Goal: Task Accomplishment & Management: Complete application form

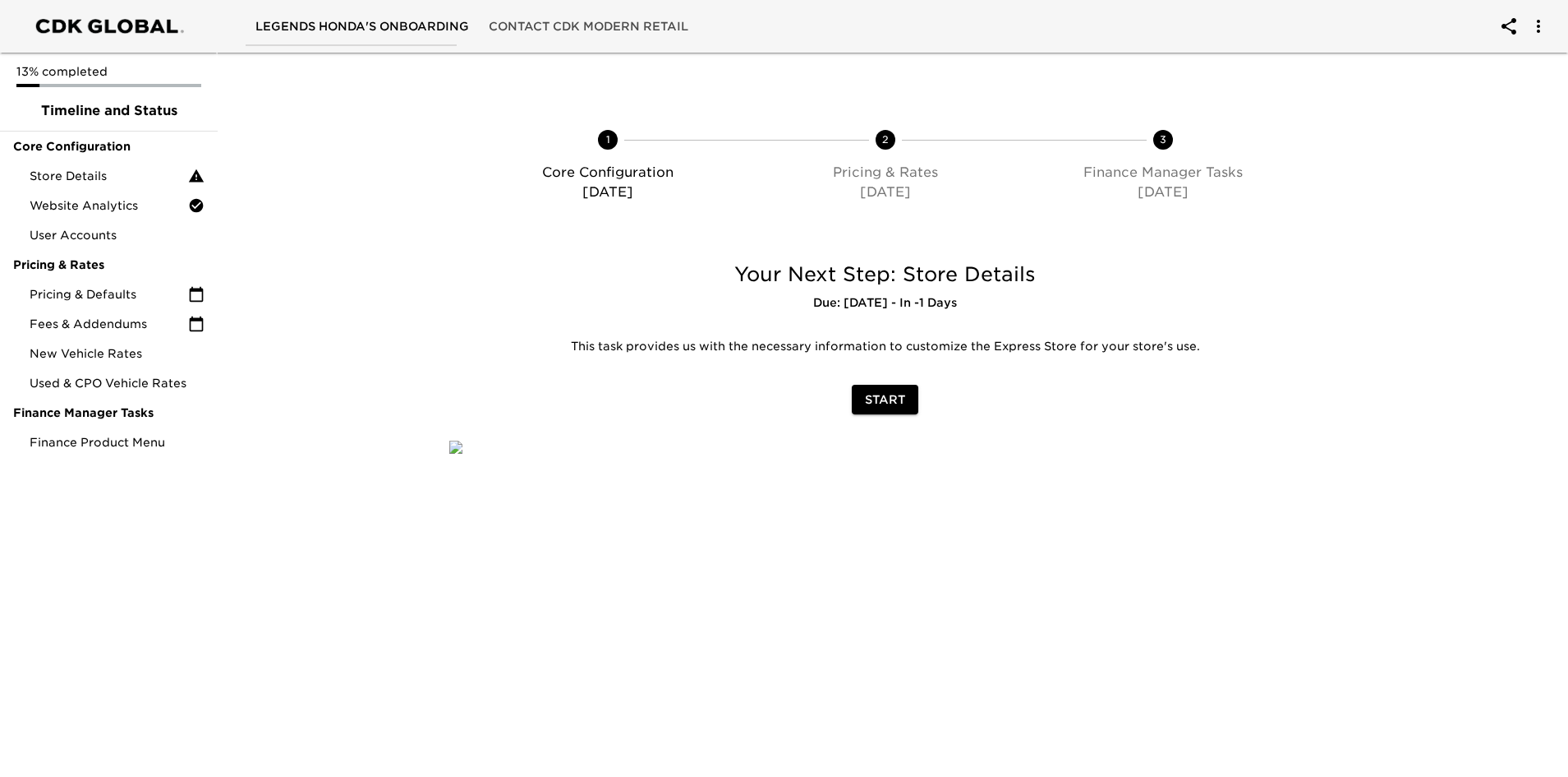
click at [882, 391] on span "Start" at bounding box center [885, 399] width 40 height 20
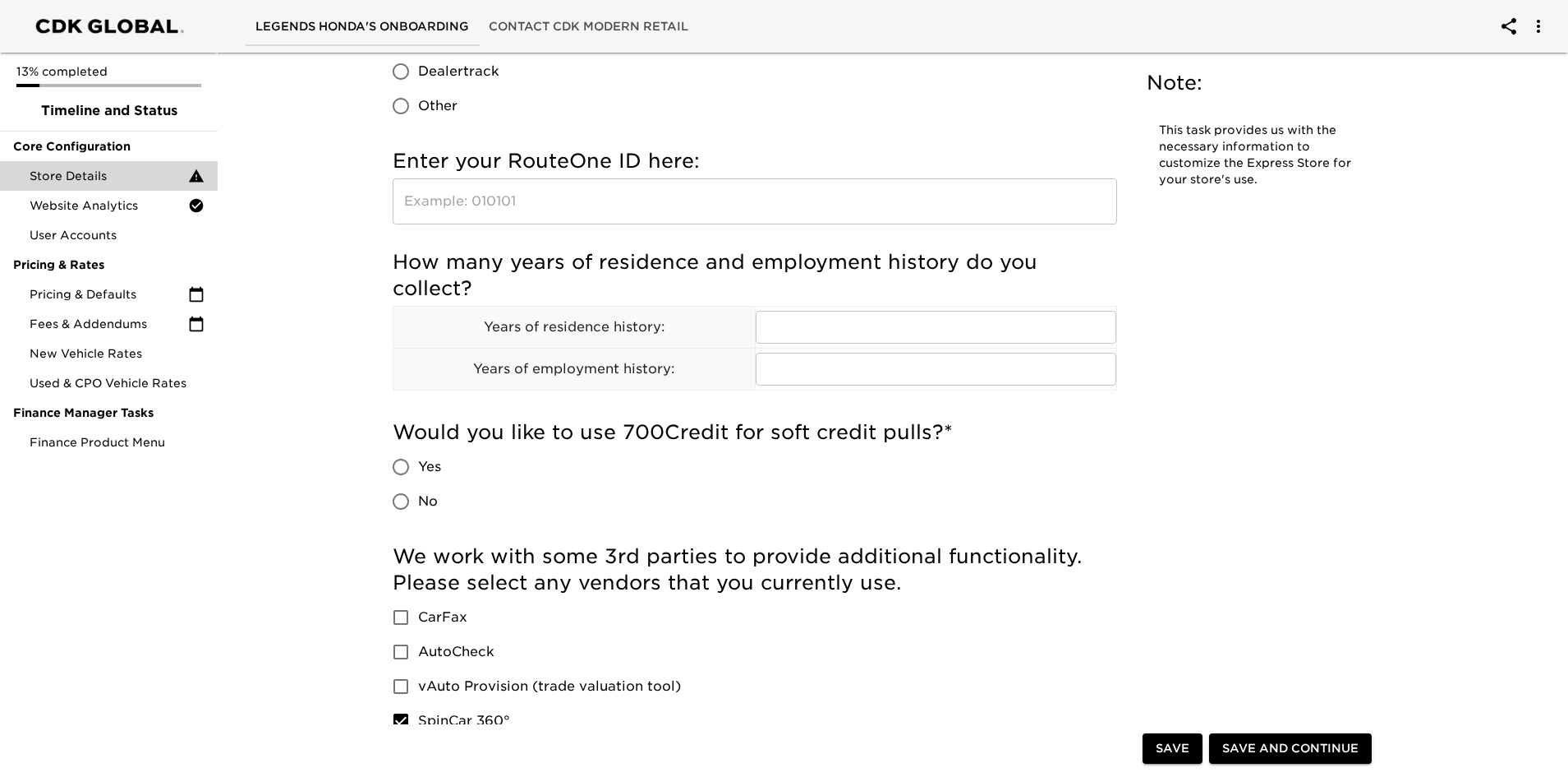
scroll to position [2137, 0]
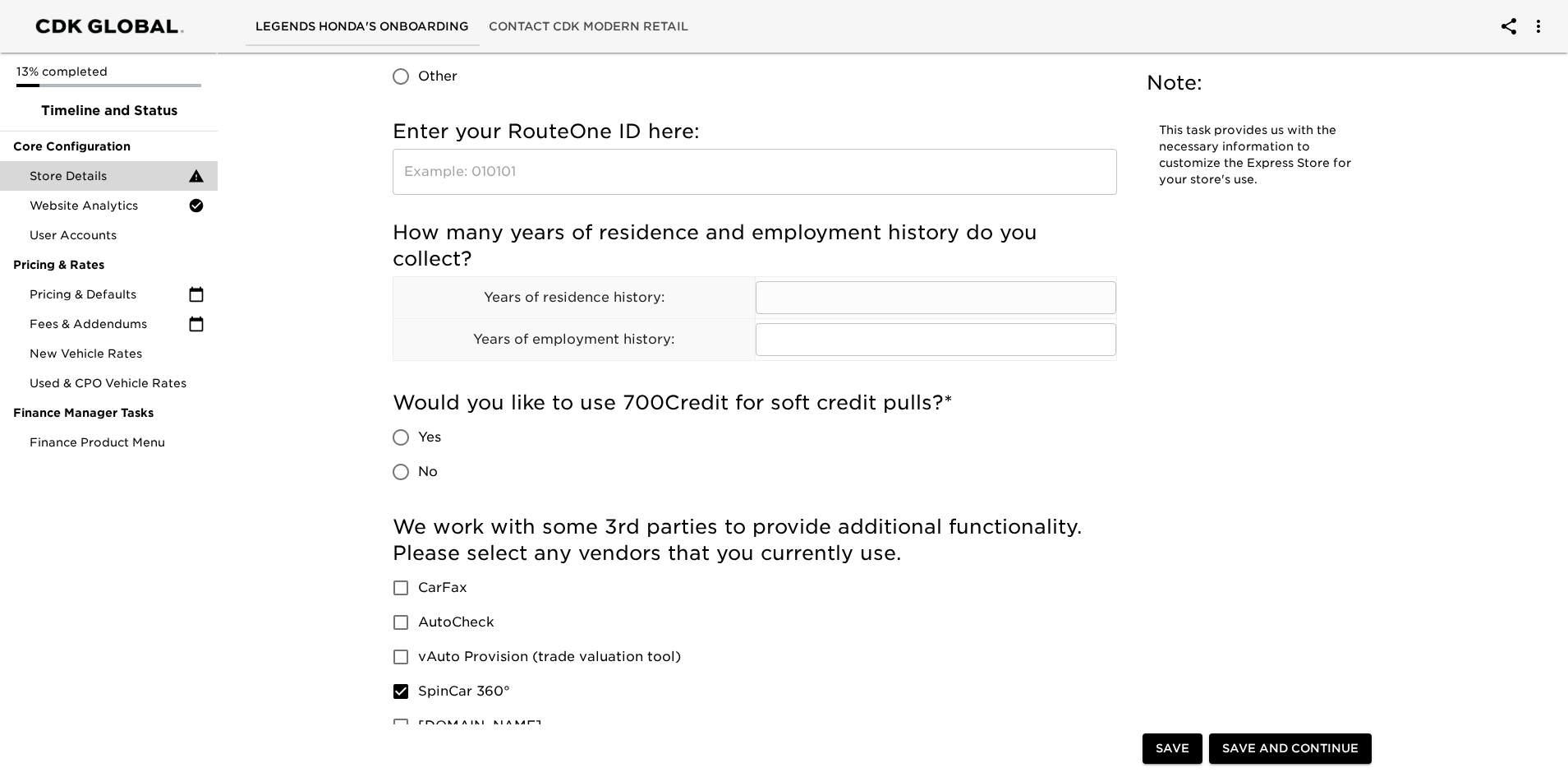
click at [870, 292] on input "text" at bounding box center [936, 298] width 361 height 33
type input "2"
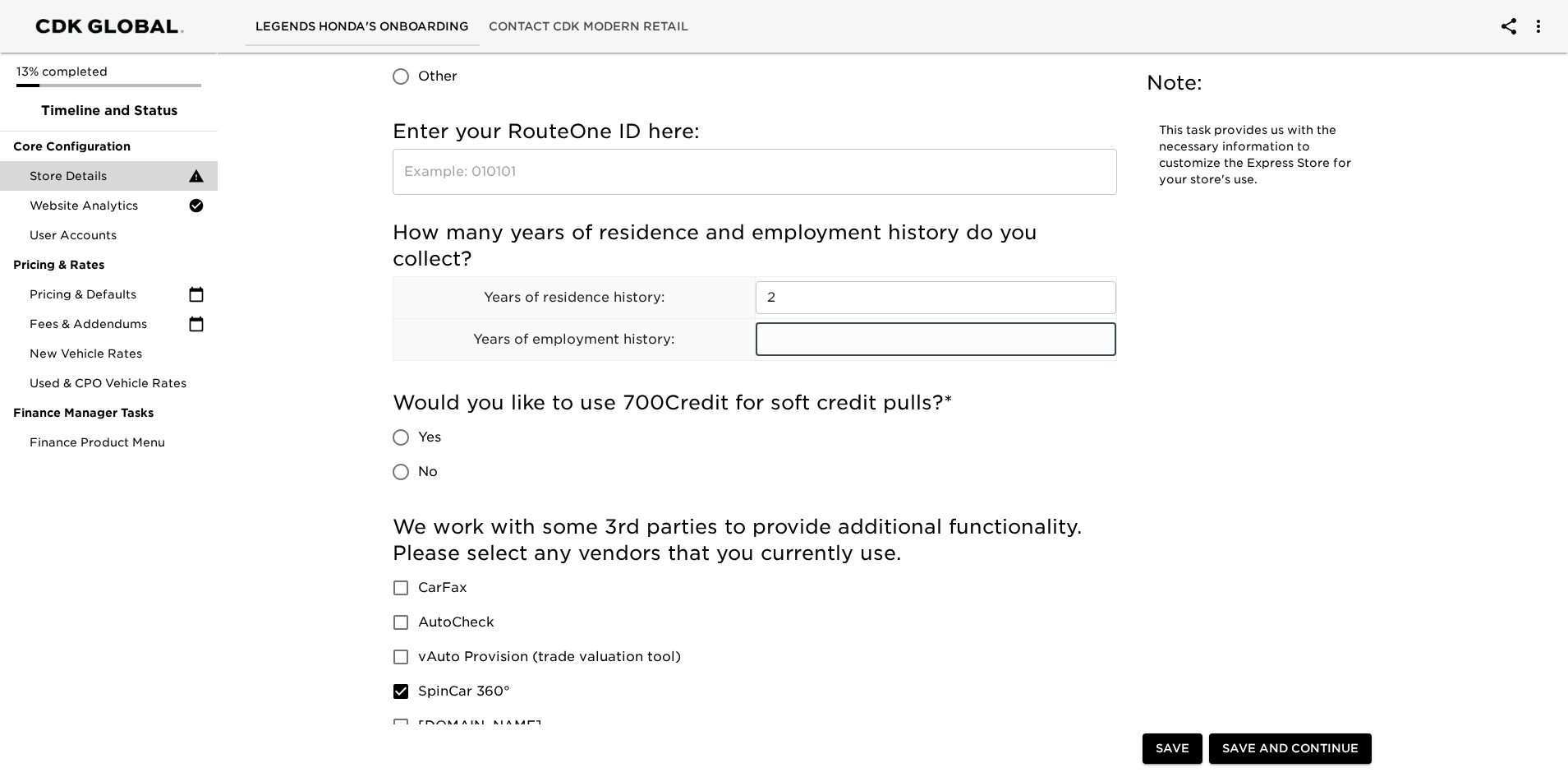
click at [851, 354] on input "text" at bounding box center [936, 340] width 361 height 33
type input "2"
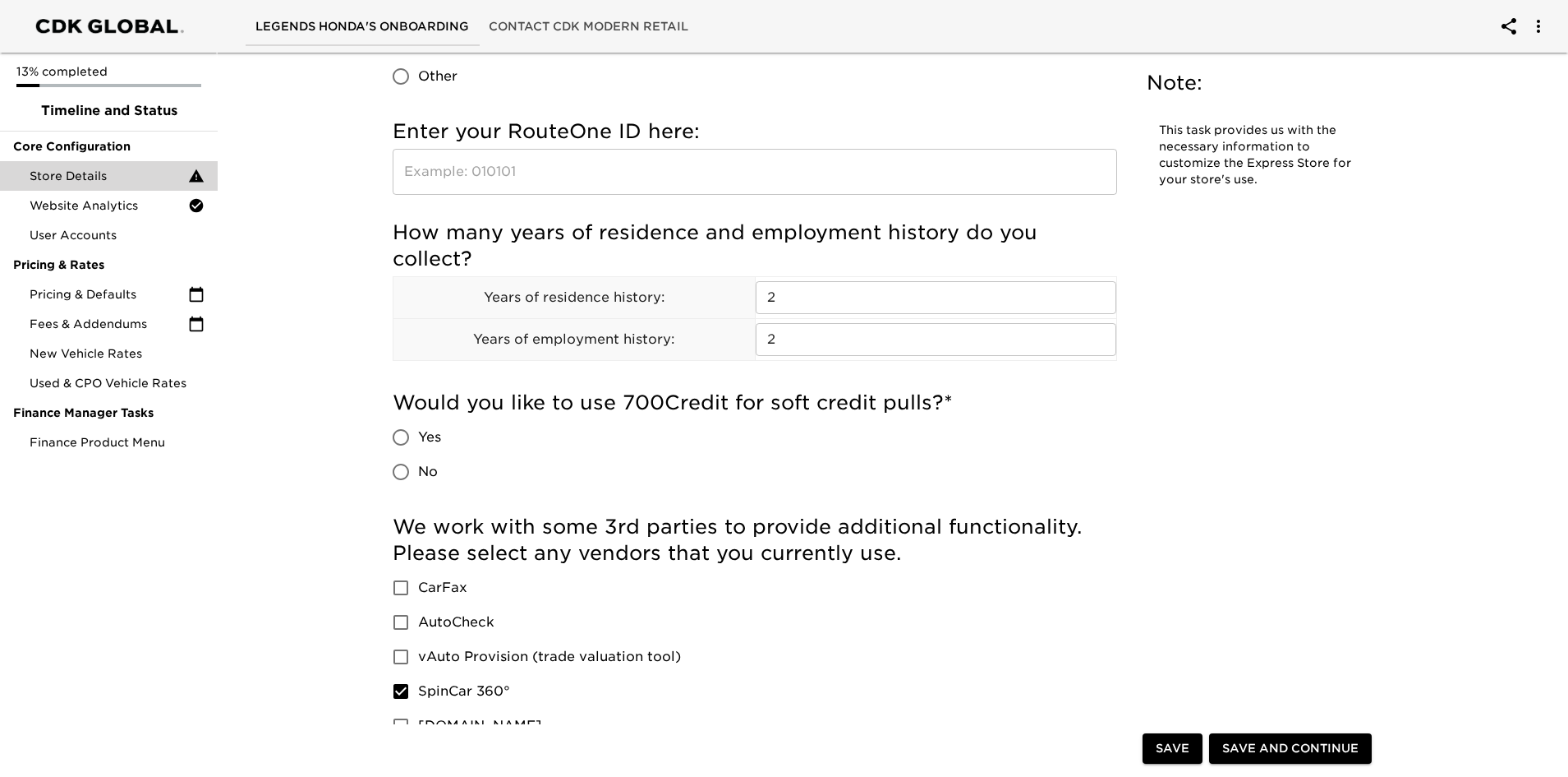
click at [115, 616] on div "13% completed Timeline and Status Core Configuration Store Details Website Anal…" at bounding box center [108, 388] width 218 height 777
click at [403, 436] on input "Yes" at bounding box center [401, 437] width 34 height 34
radio input "true"
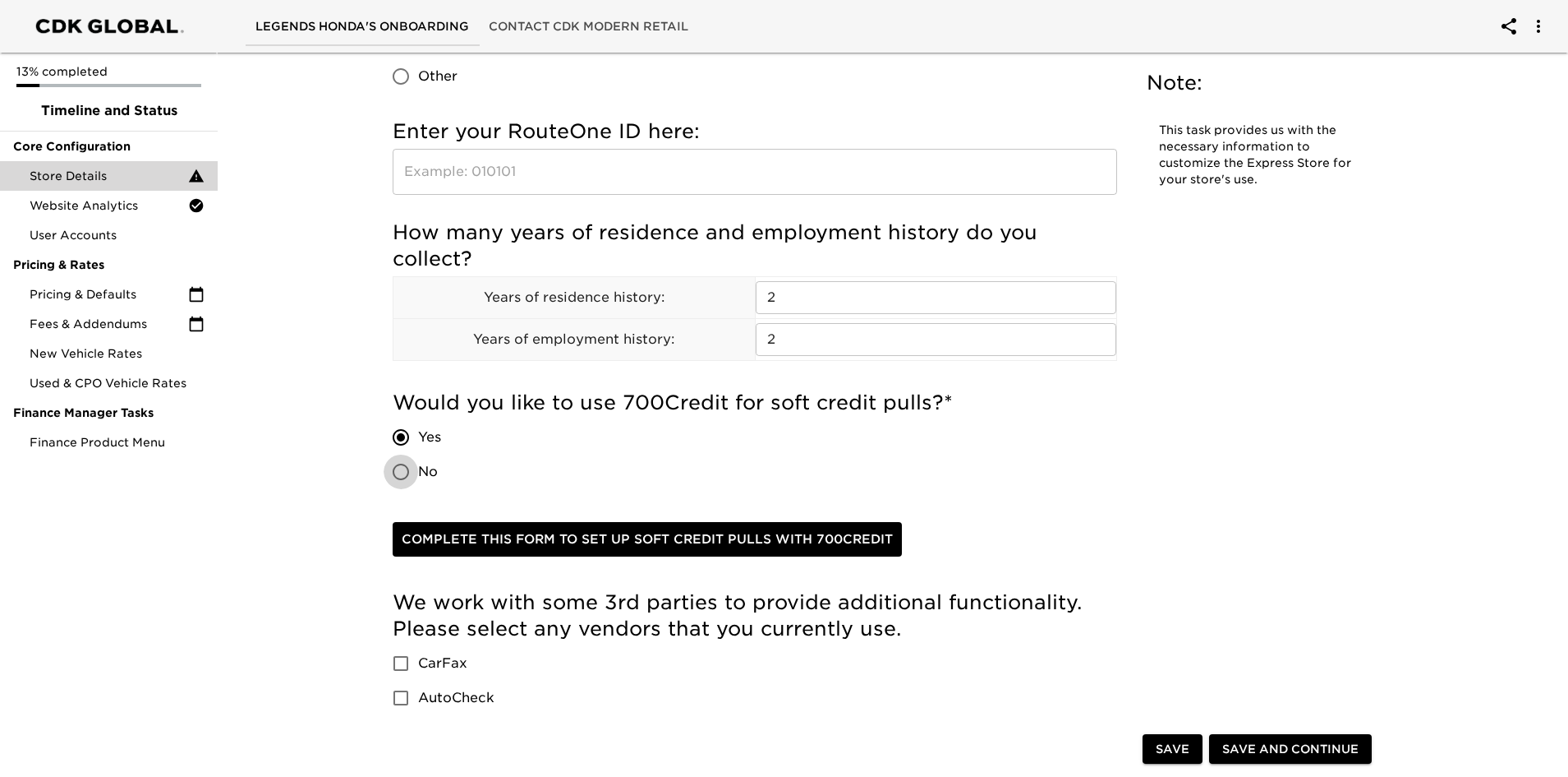
click at [398, 476] on input "No" at bounding box center [401, 471] width 34 height 34
radio input "true"
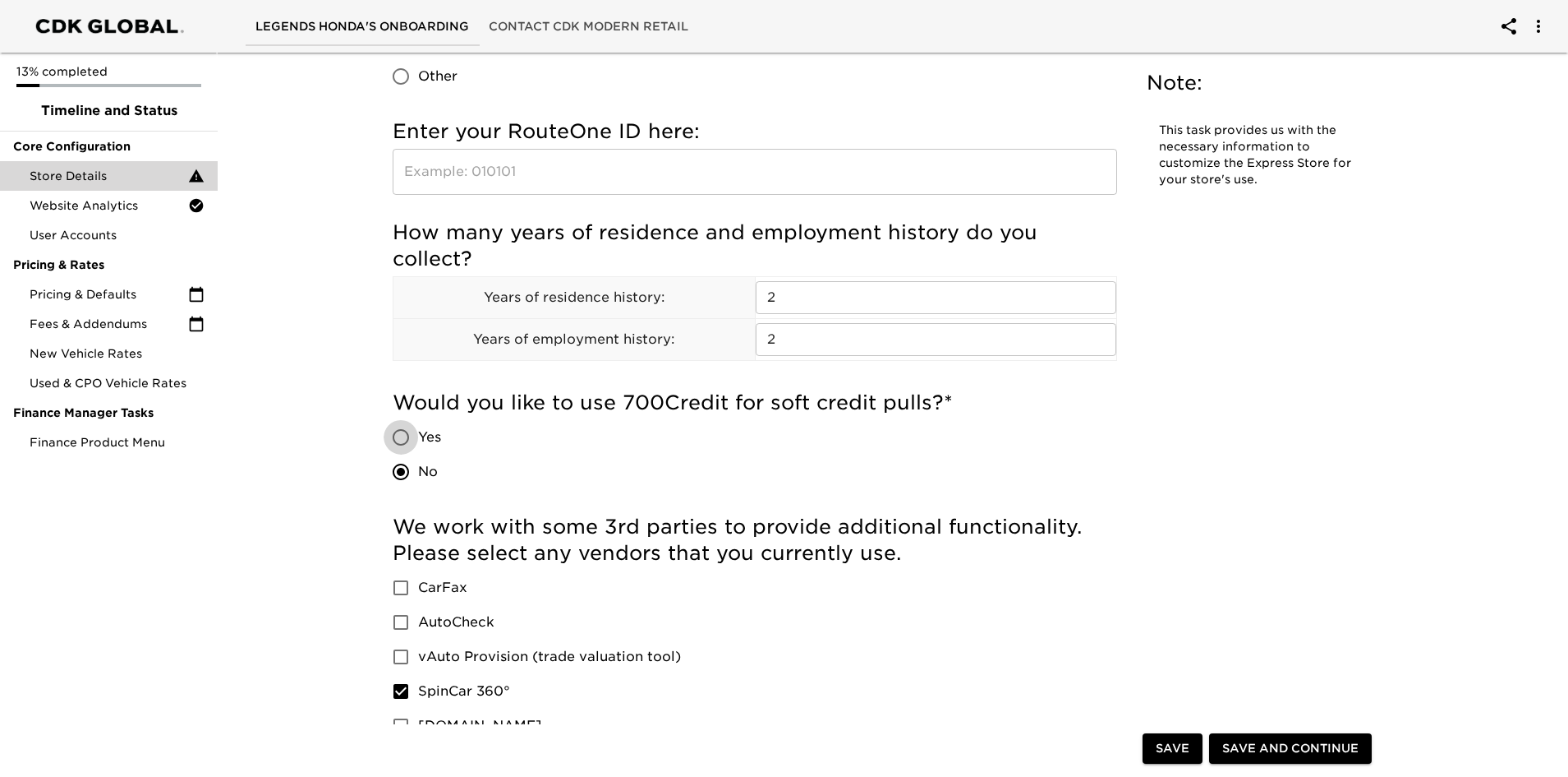
click at [405, 437] on input "Yes" at bounding box center [401, 437] width 34 height 34
radio input "true"
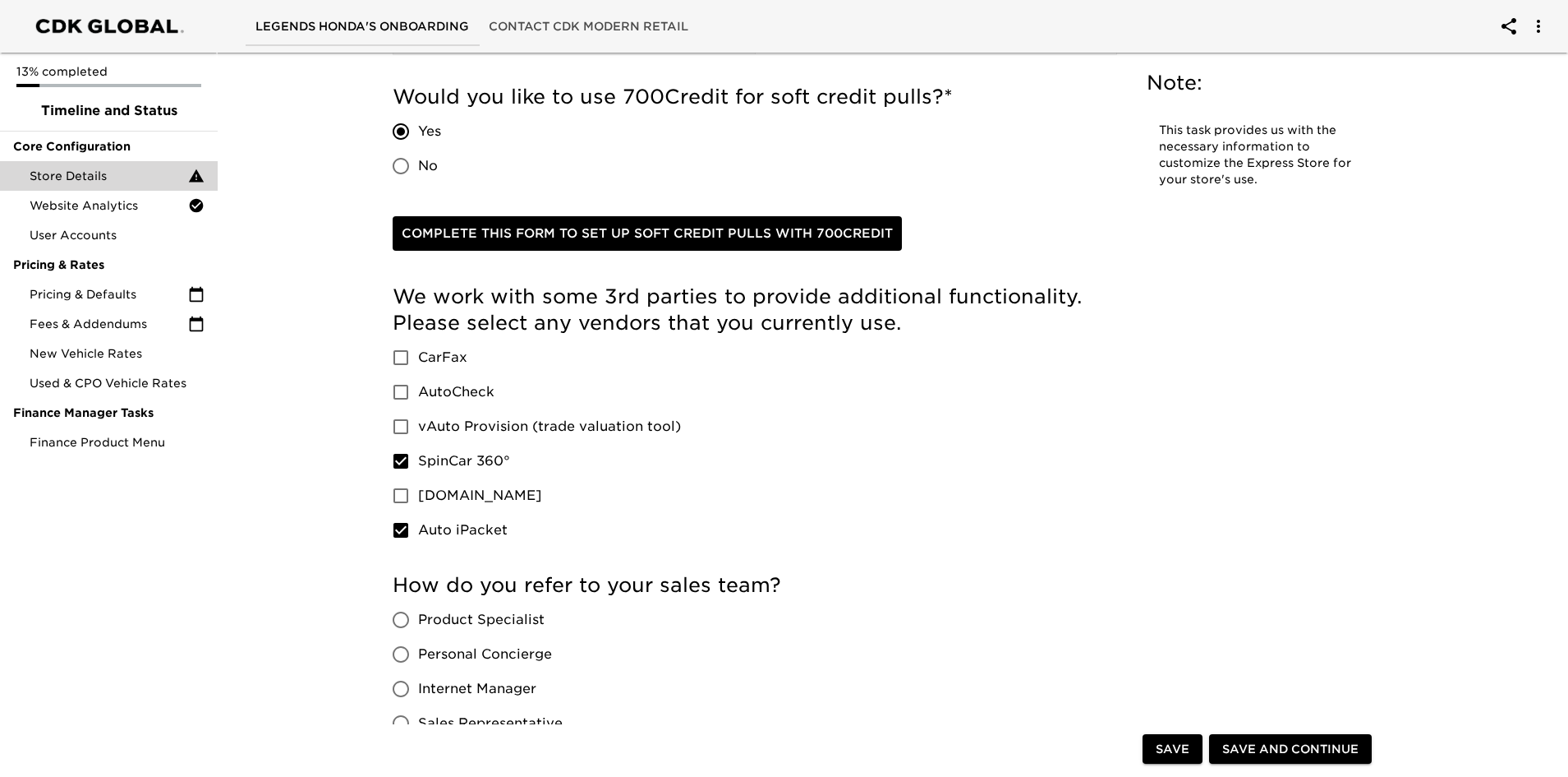
scroll to position [2466, 0]
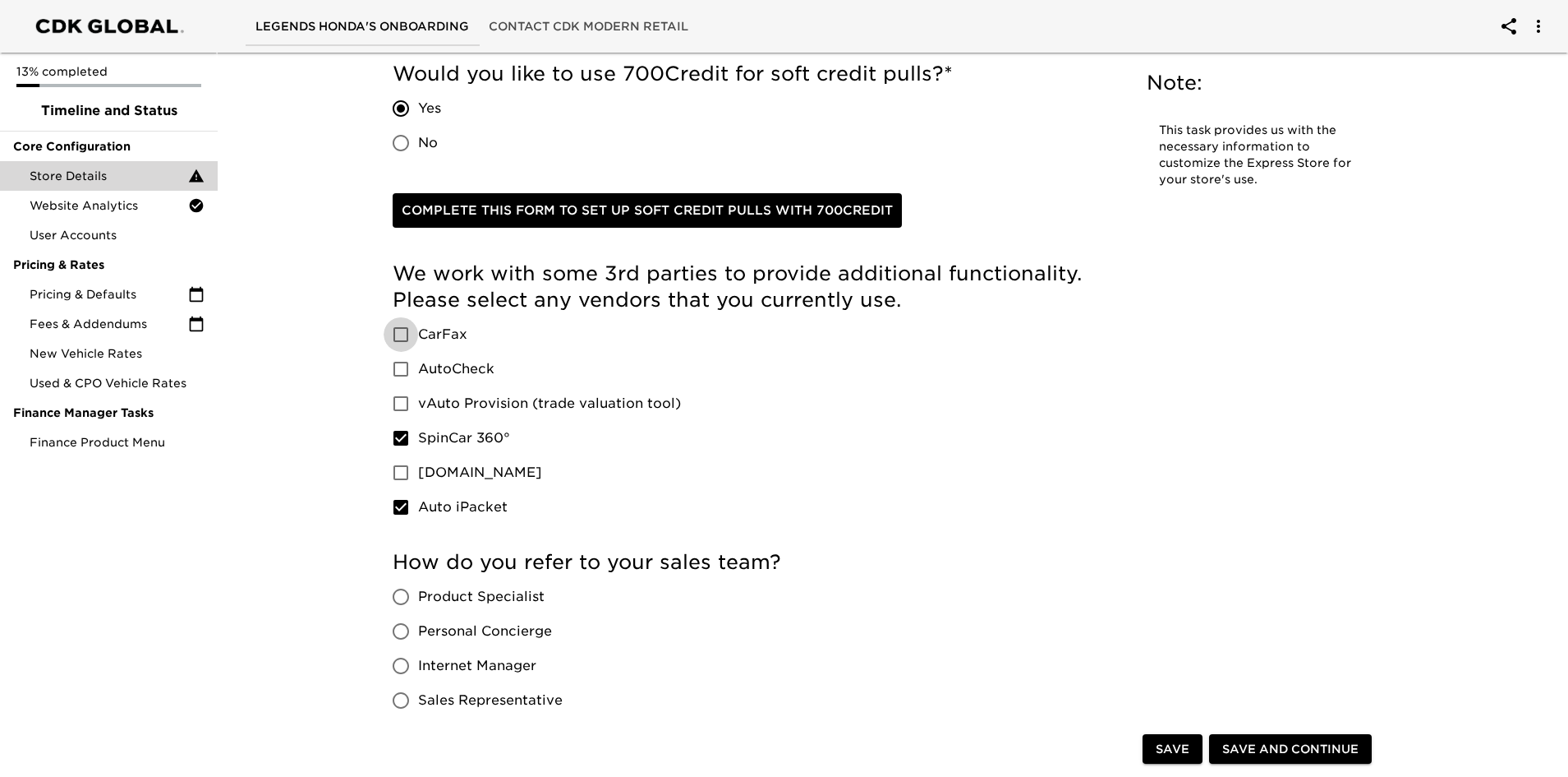
click at [398, 332] on input "CarFax" at bounding box center [401, 334] width 34 height 34
checkbox input "true"
click at [396, 411] on input "vAuto Provision (trade valuation tool)" at bounding box center [401, 402] width 34 height 34
checkbox input "true"
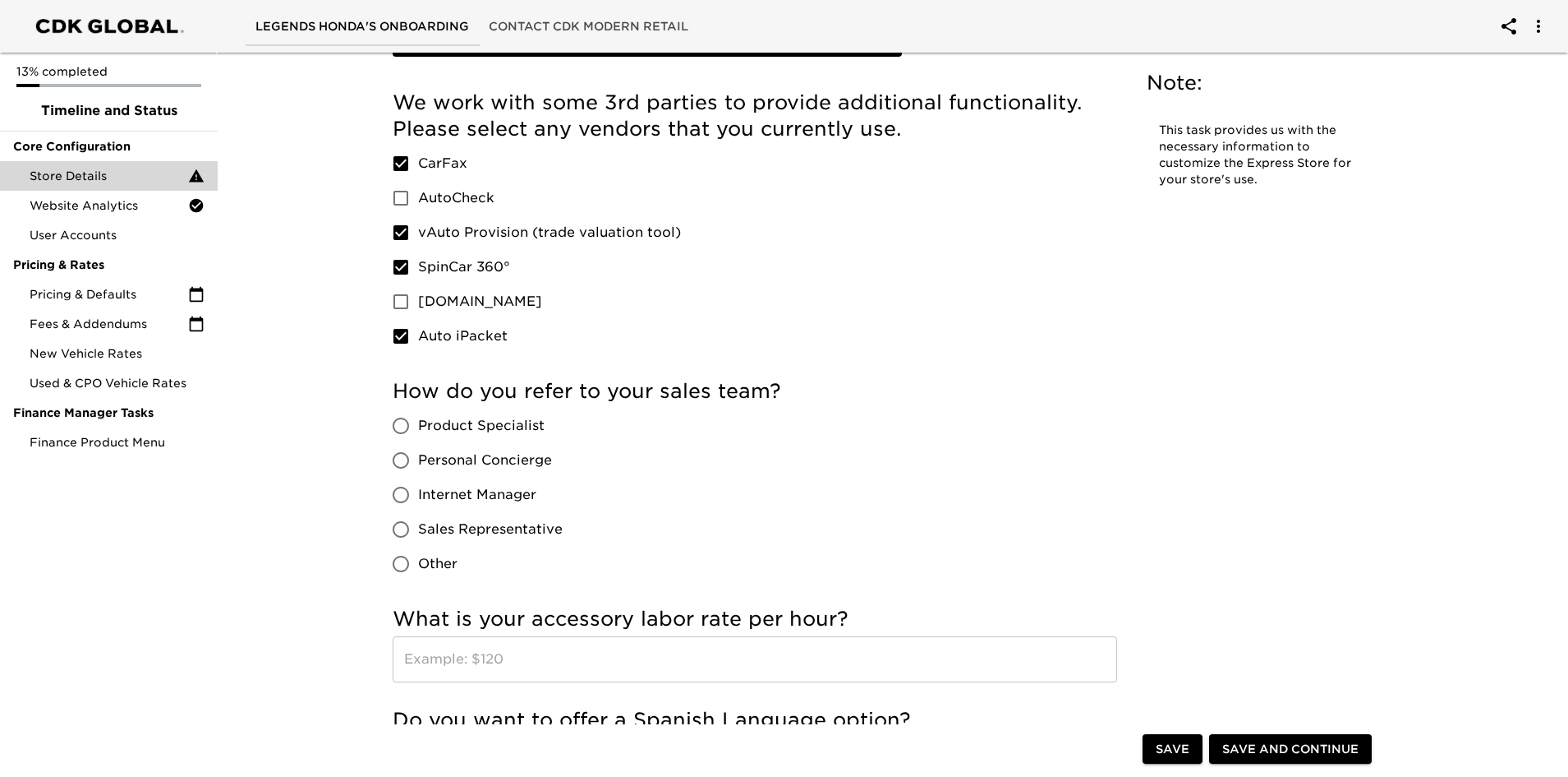
scroll to position [2712, 0]
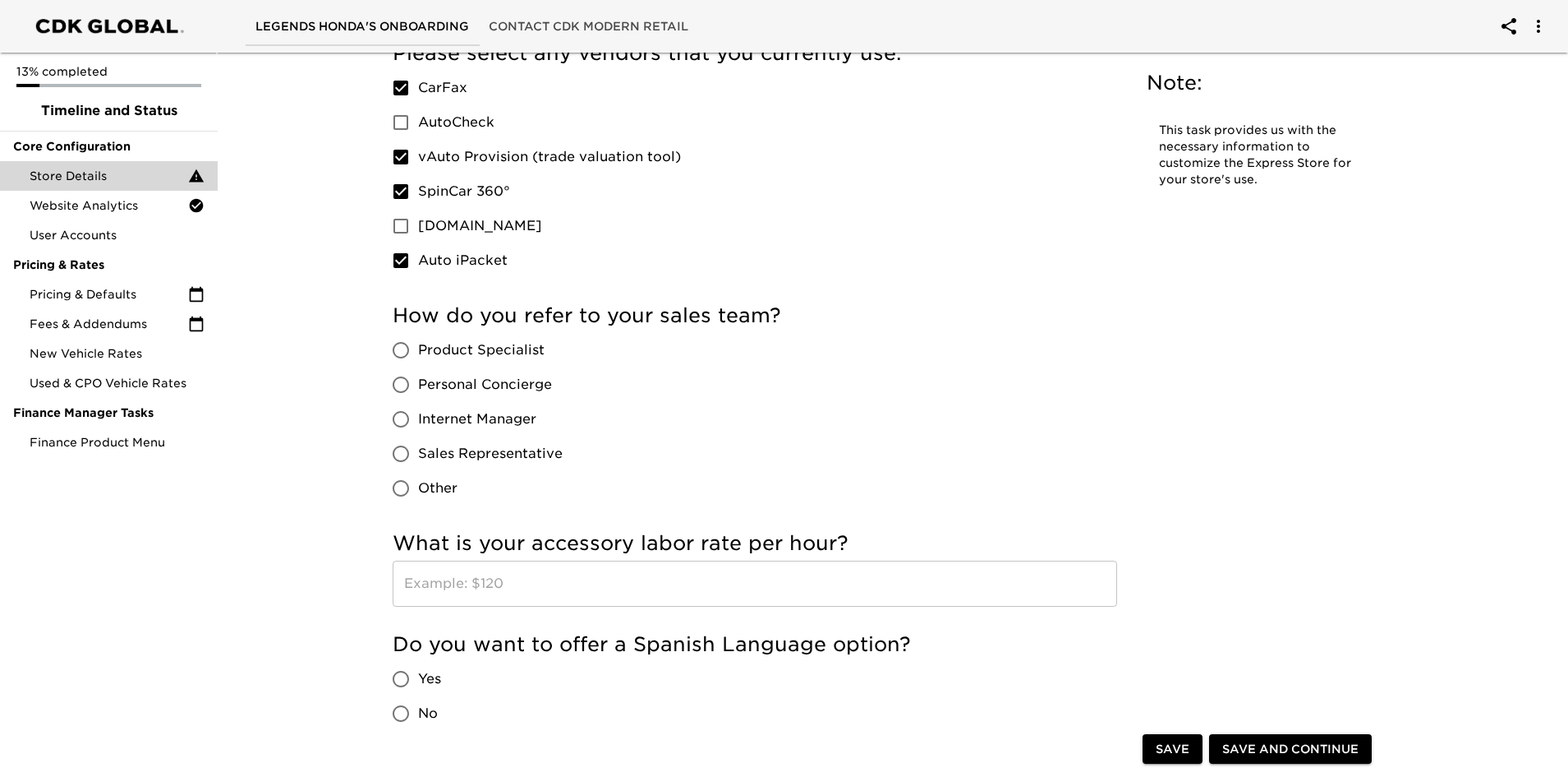
click at [402, 344] on input "Product Specialist" at bounding box center [401, 349] width 34 height 34
radio input "true"
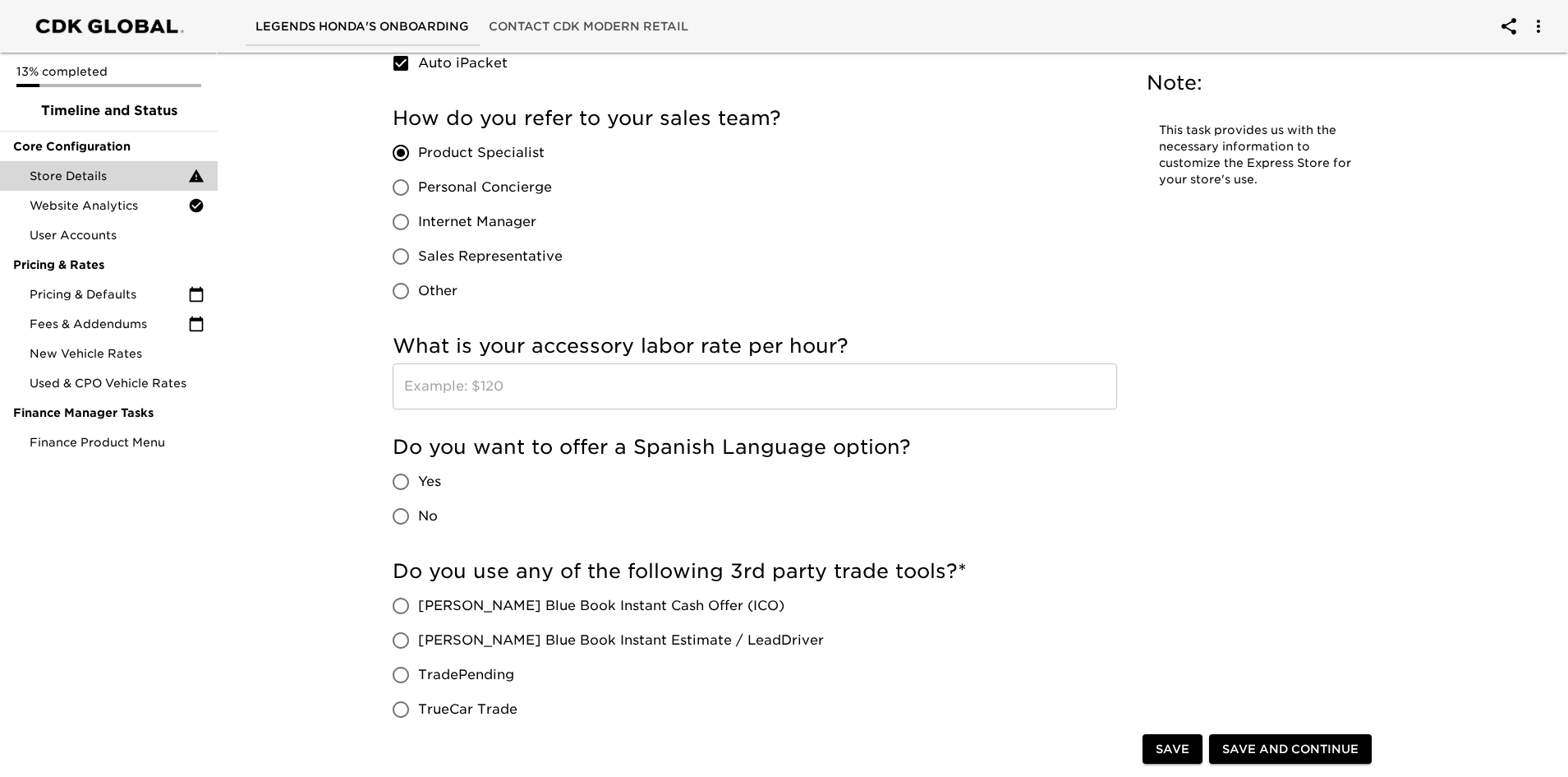
scroll to position [2958, 0]
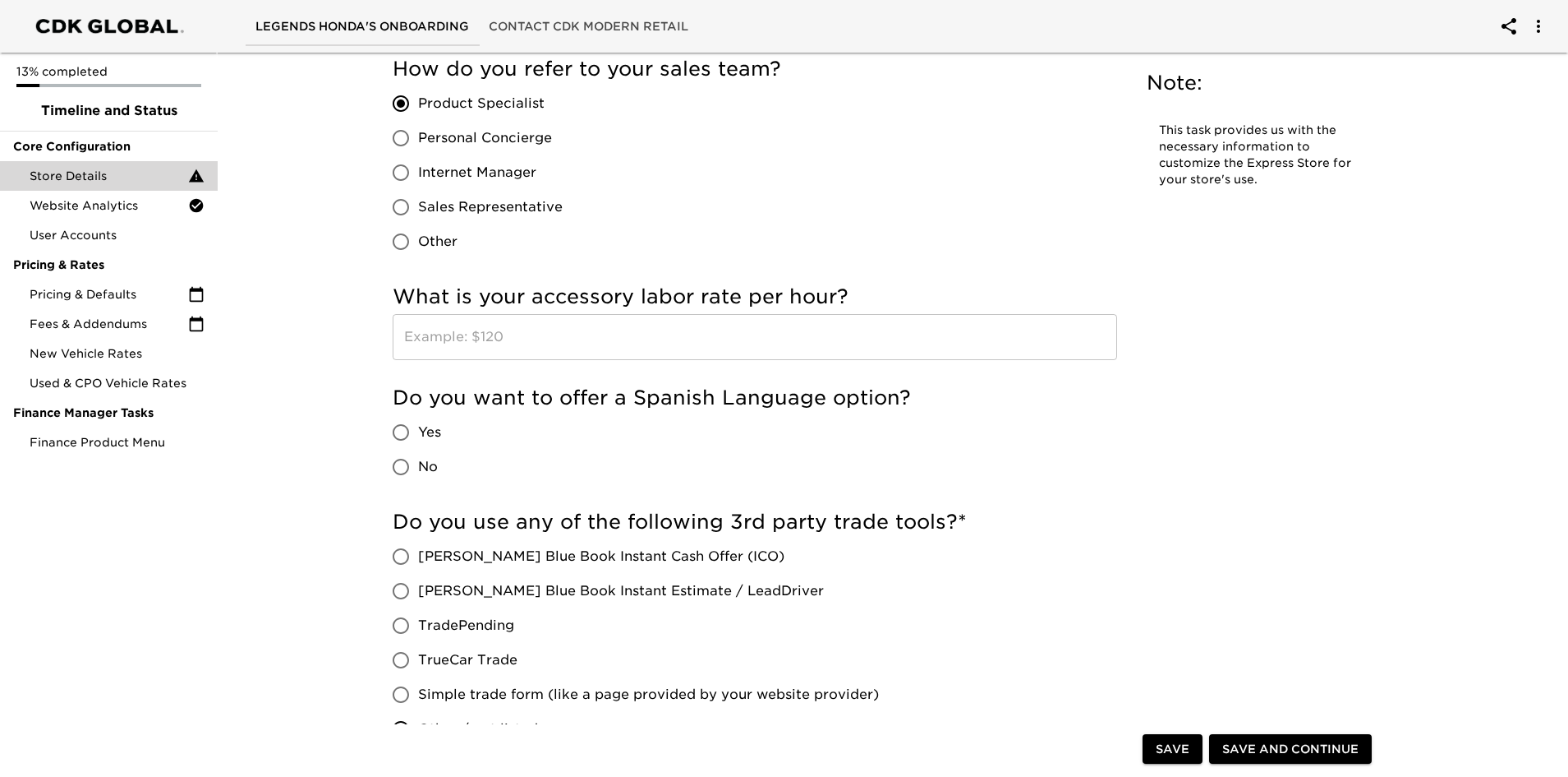
click at [533, 347] on input "text" at bounding box center [755, 337] width 724 height 46
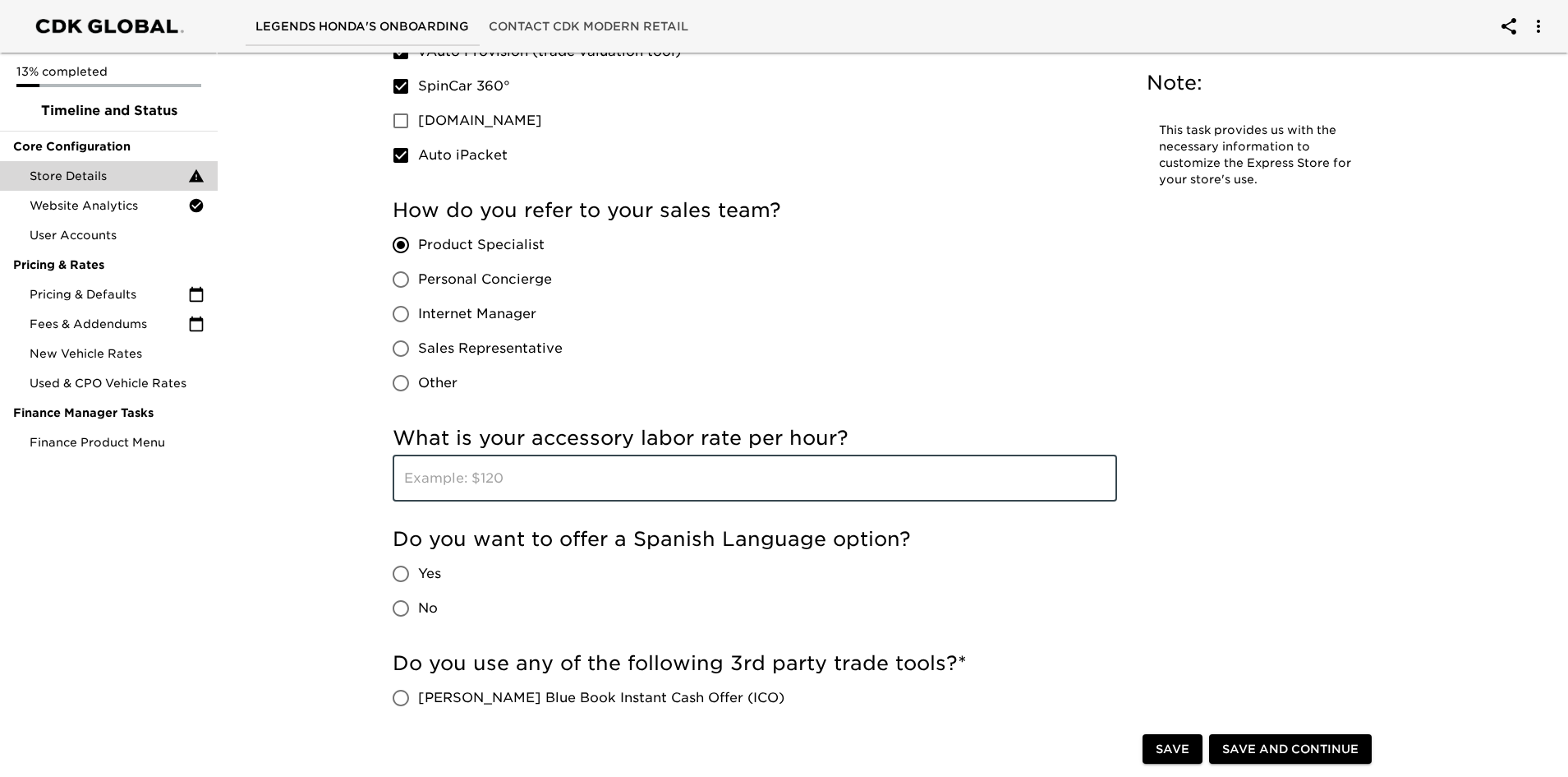
scroll to position [2795, 0]
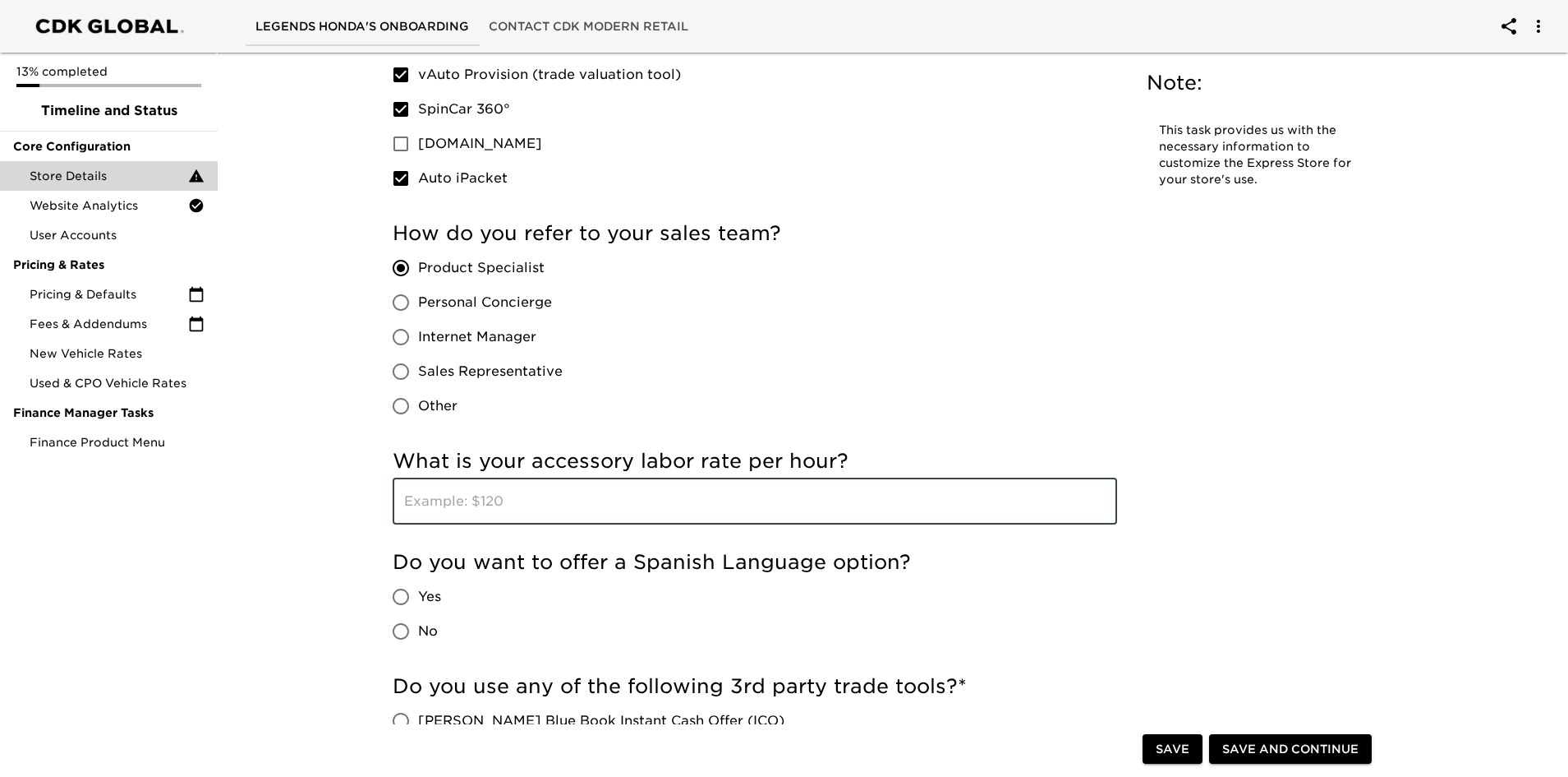
click at [667, 493] on input "text" at bounding box center [755, 501] width 724 height 46
click at [663, 503] on input "text" at bounding box center [755, 501] width 724 height 46
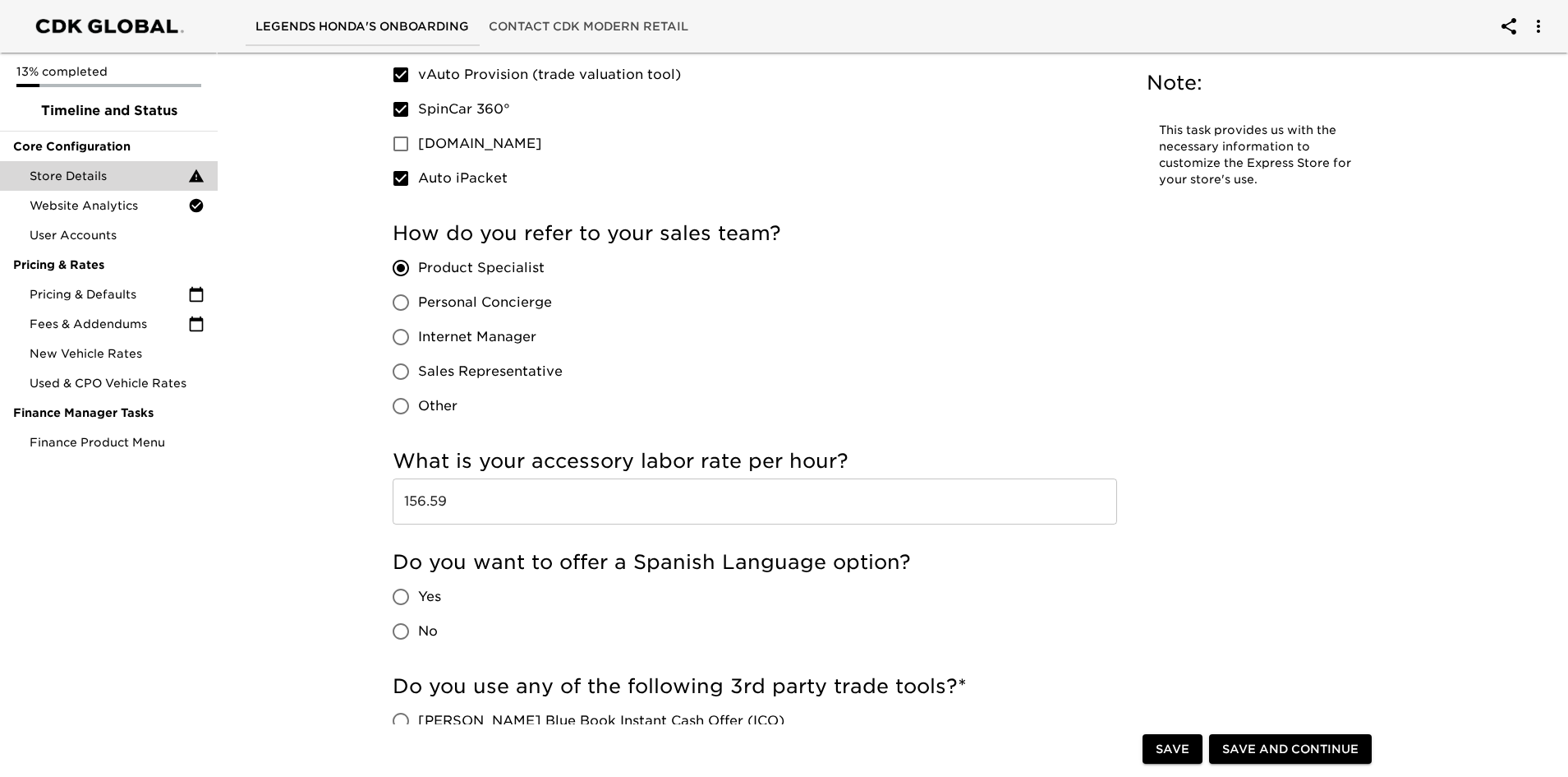
click at [400, 501] on input "156.59" at bounding box center [755, 501] width 724 height 46
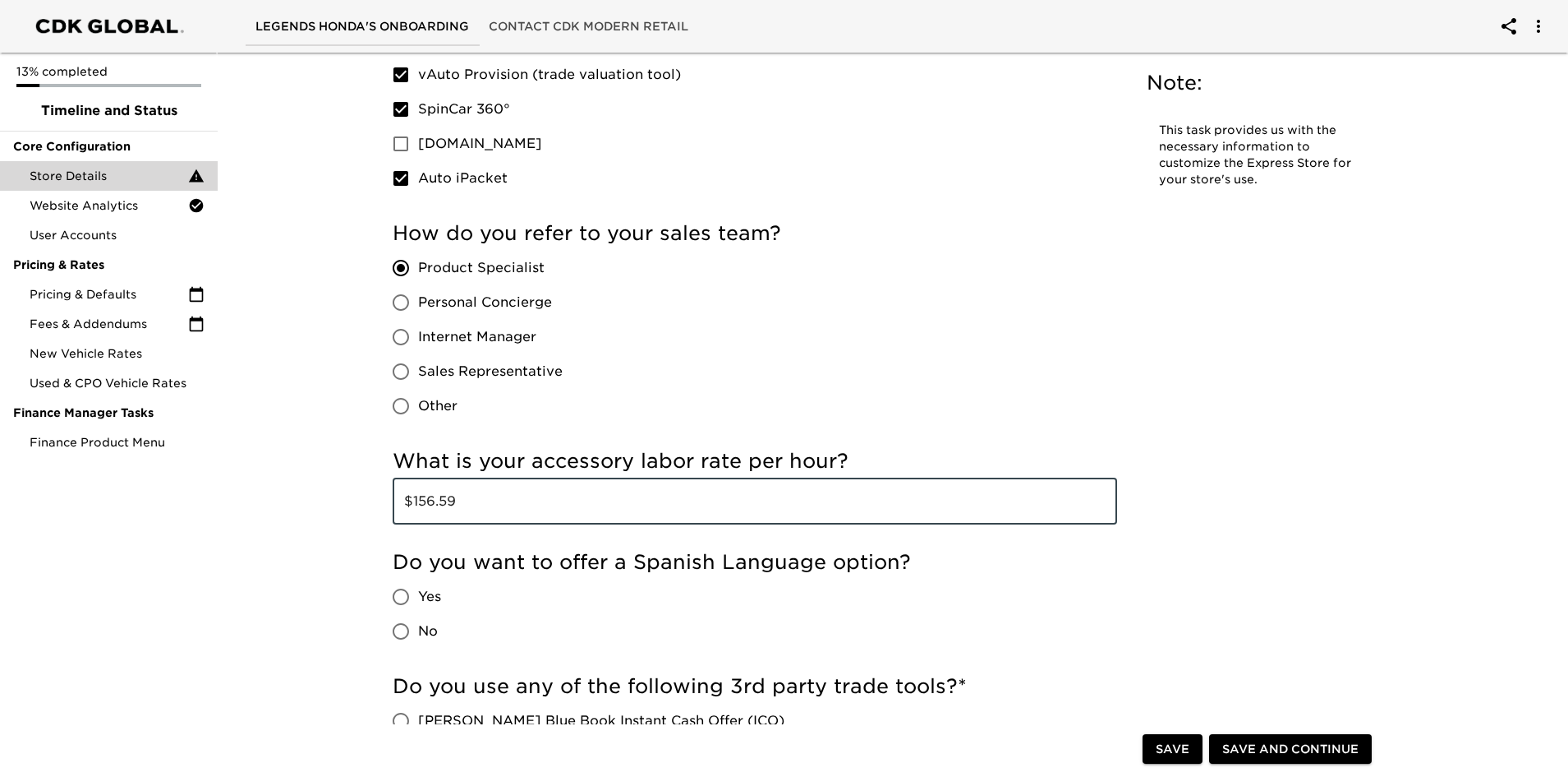
click at [1049, 516] on input "$156.59" at bounding box center [755, 501] width 724 height 46
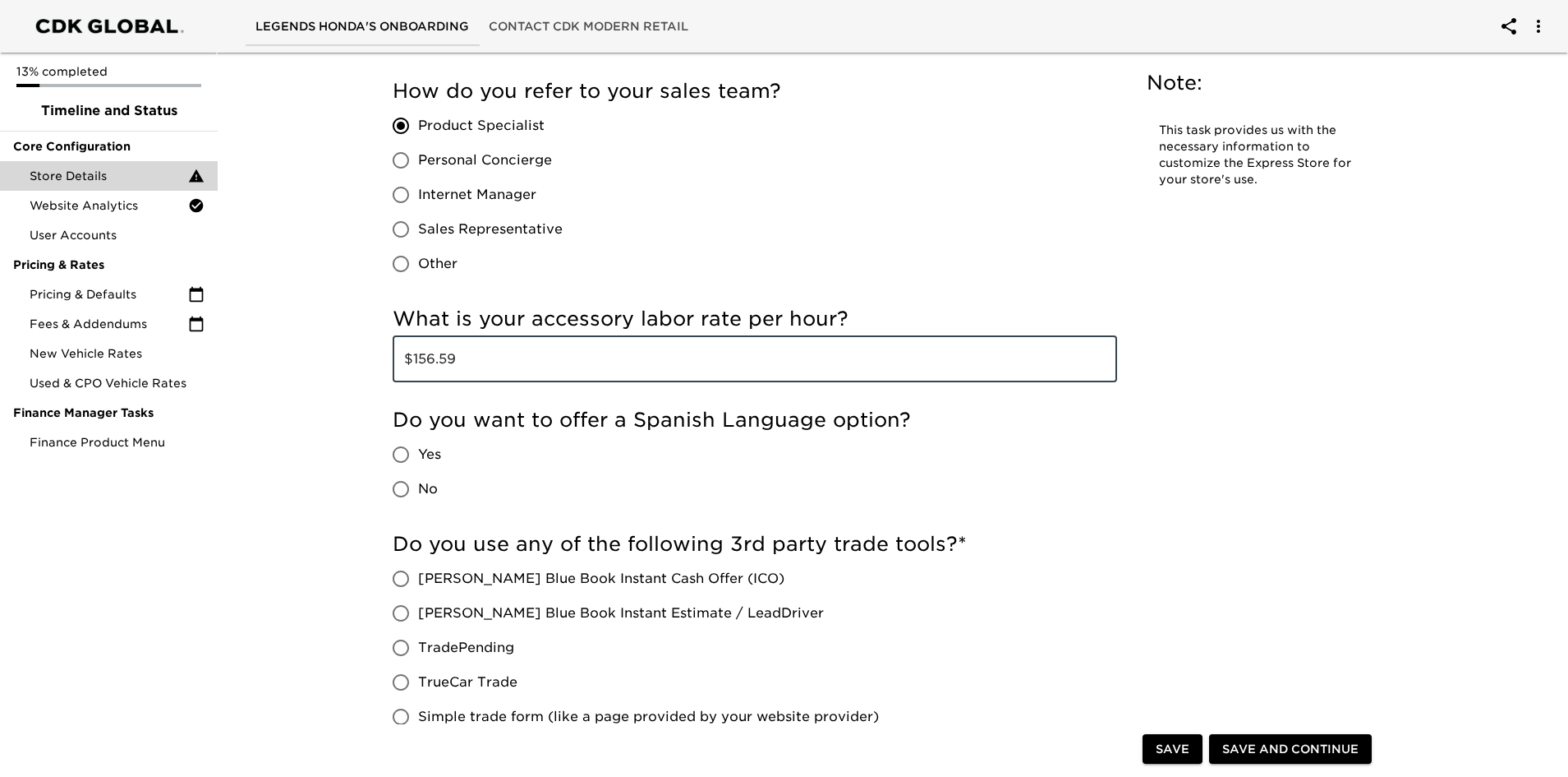
scroll to position [2958, 0]
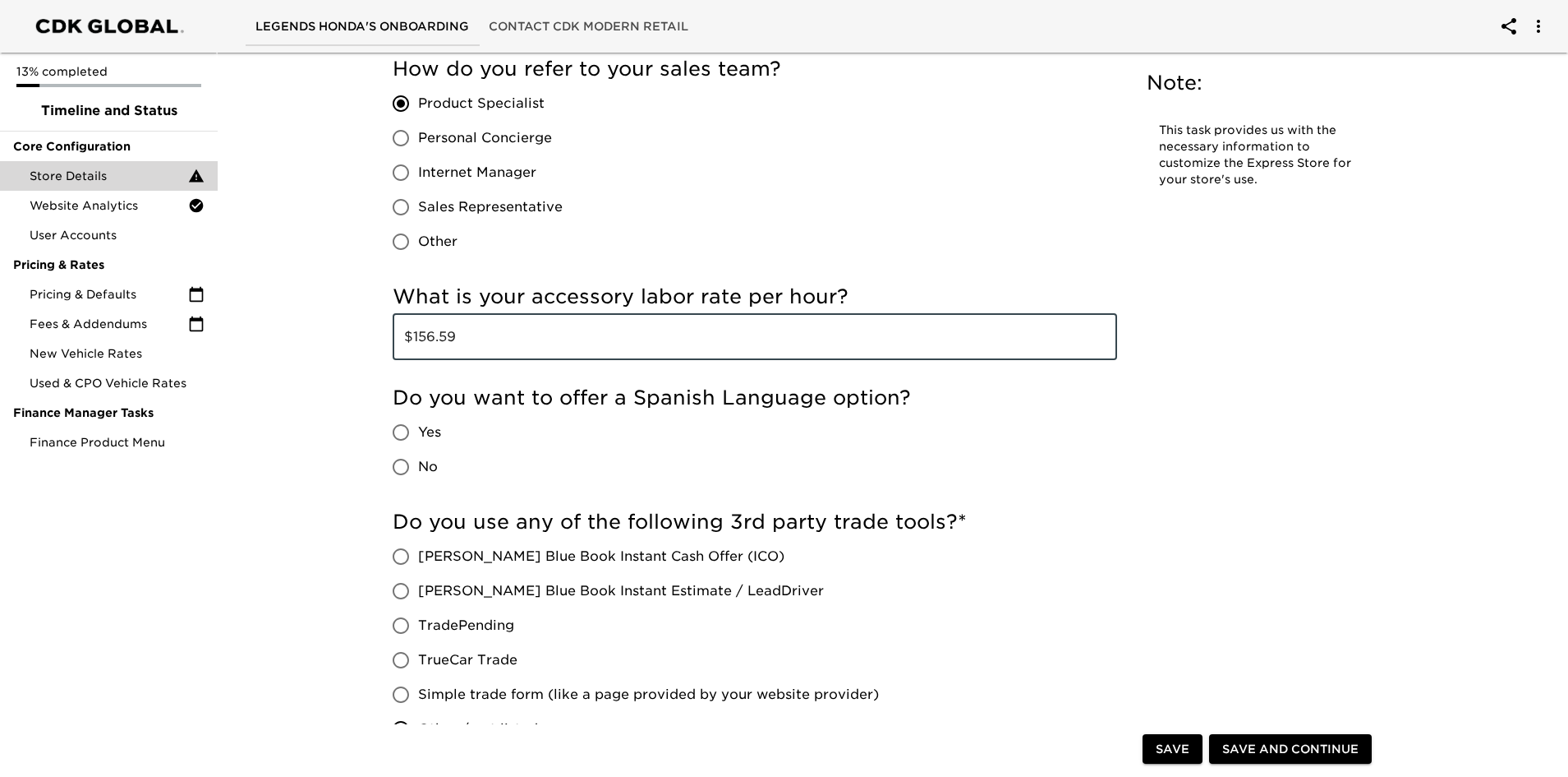
type input "$156.59"
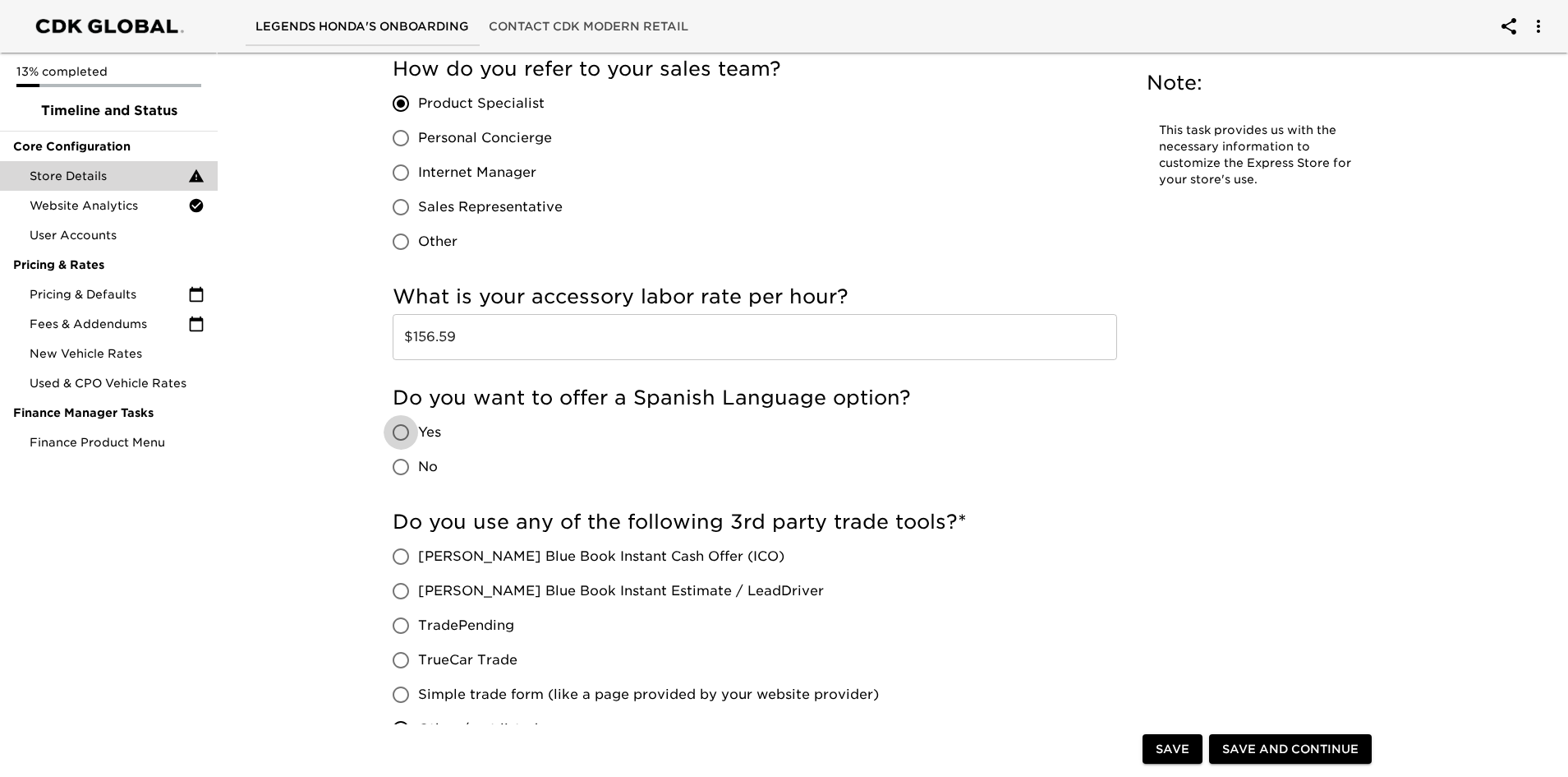
click at [401, 421] on input "Yes" at bounding box center [401, 431] width 34 height 34
radio input "true"
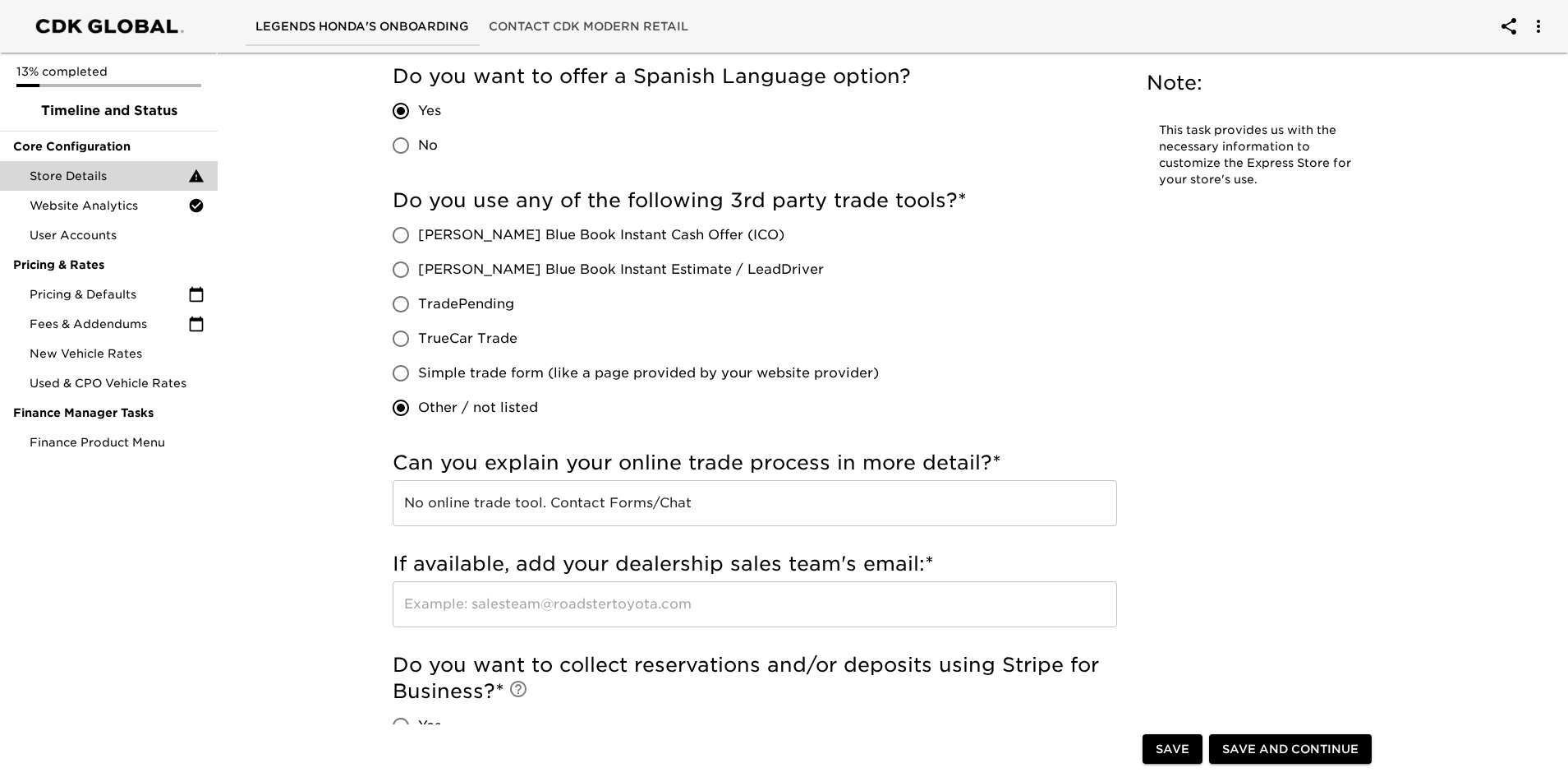
scroll to position [3287, 0]
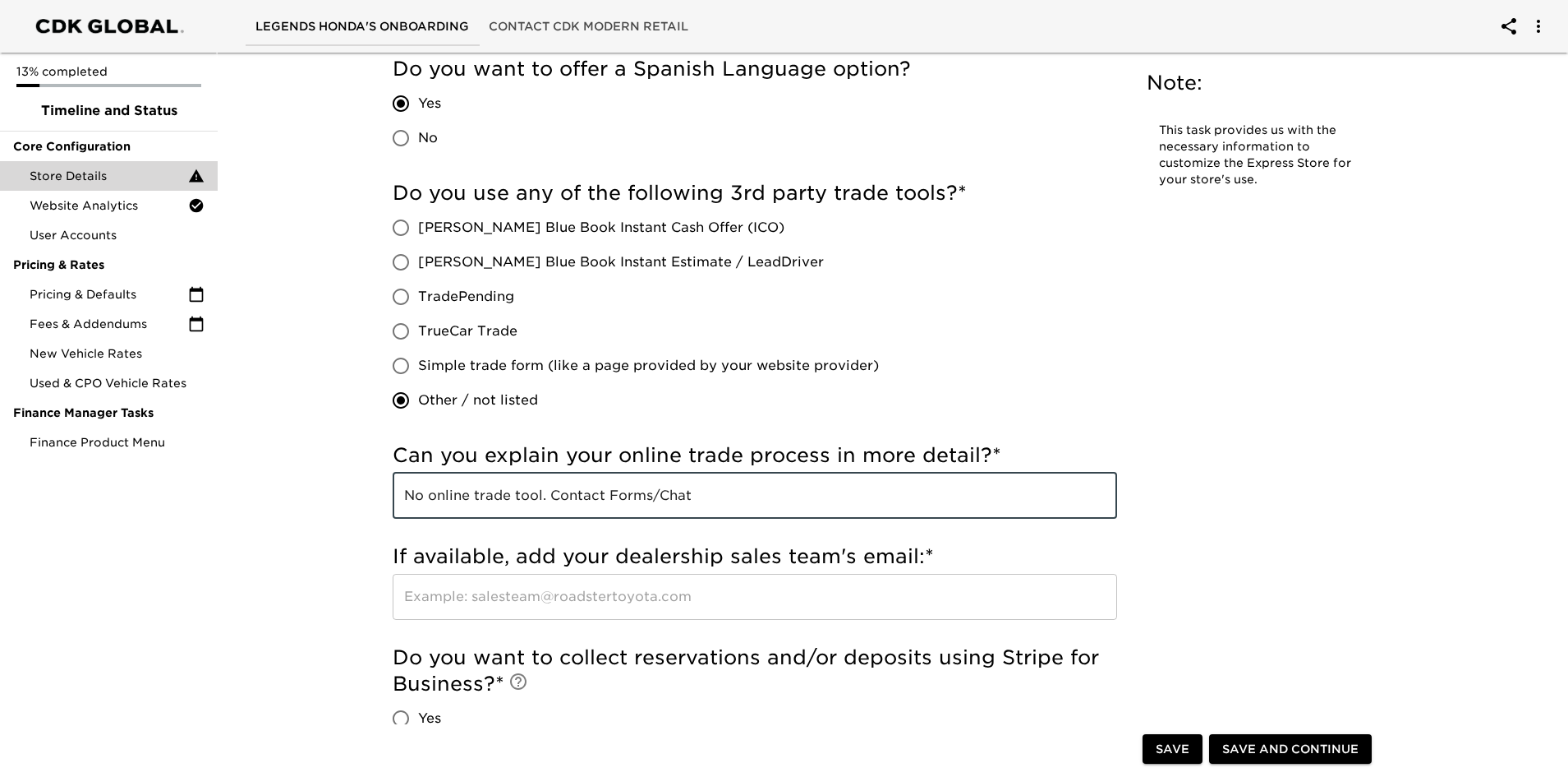
click at [882, 486] on input "No online trade tool. Contact Forms/Chat" at bounding box center [755, 495] width 724 height 46
drag, startPoint x: 656, startPoint y: 495, endPoint x: 427, endPoint y: 488, distance: 229.1
click at [427, 488] on input "No online trade tool. Contact Forms/Chat" at bounding box center [755, 495] width 724 height 46
click at [436, 494] on input "No online trade tool. Contact Forms/Chat" at bounding box center [755, 495] width 724 height 46
drag, startPoint x: 713, startPoint y: 494, endPoint x: 415, endPoint y: 497, distance: 298.0
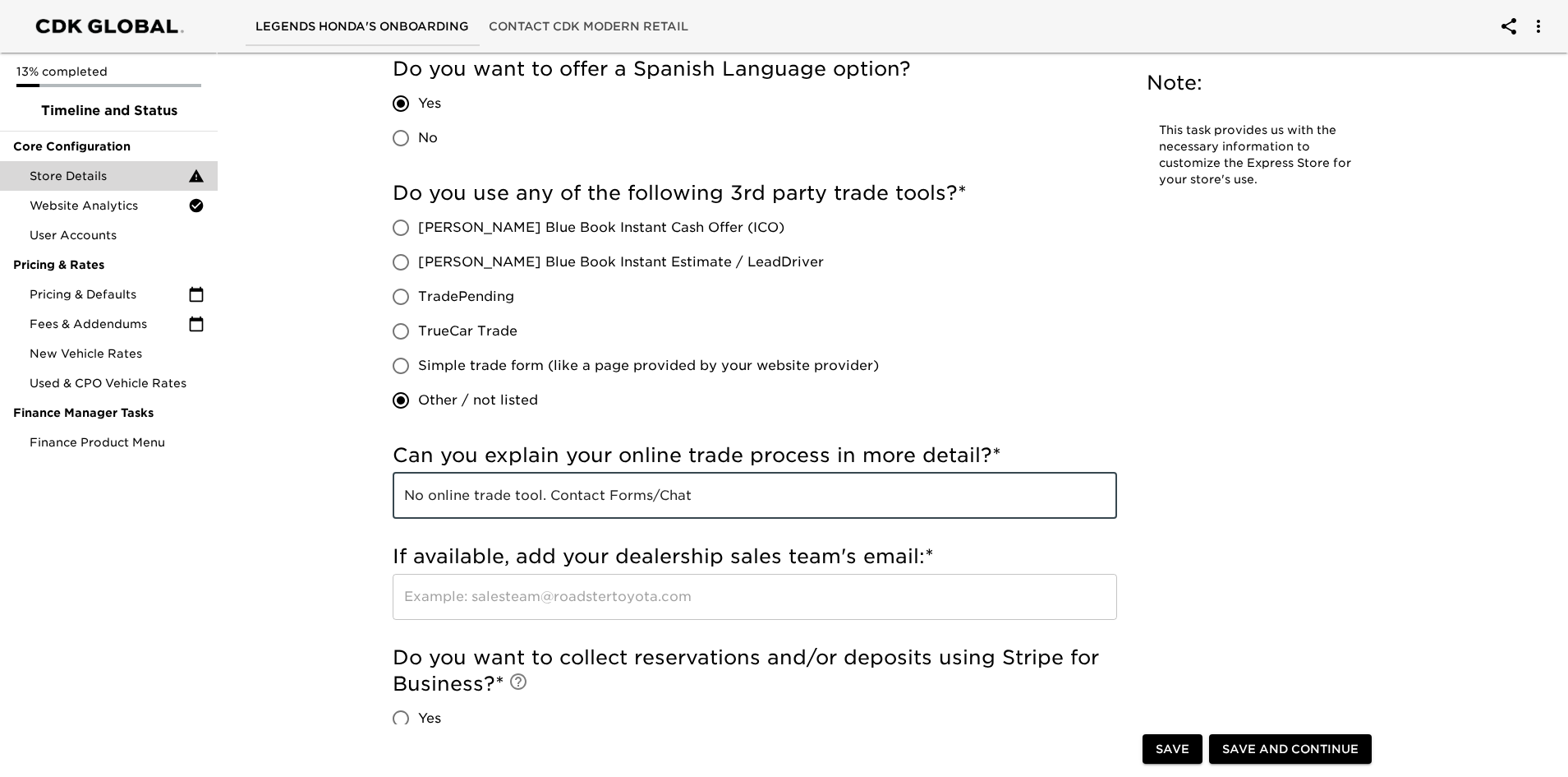
click at [415, 497] on input "No online trade tool. Contact Forms/Chat" at bounding box center [755, 495] width 724 height 46
click at [739, 481] on input "No online trade tool. Contact Forms/Chat" at bounding box center [755, 495] width 724 height 46
drag, startPoint x: 824, startPoint y: 502, endPoint x: 282, endPoint y: 473, distance: 542.8
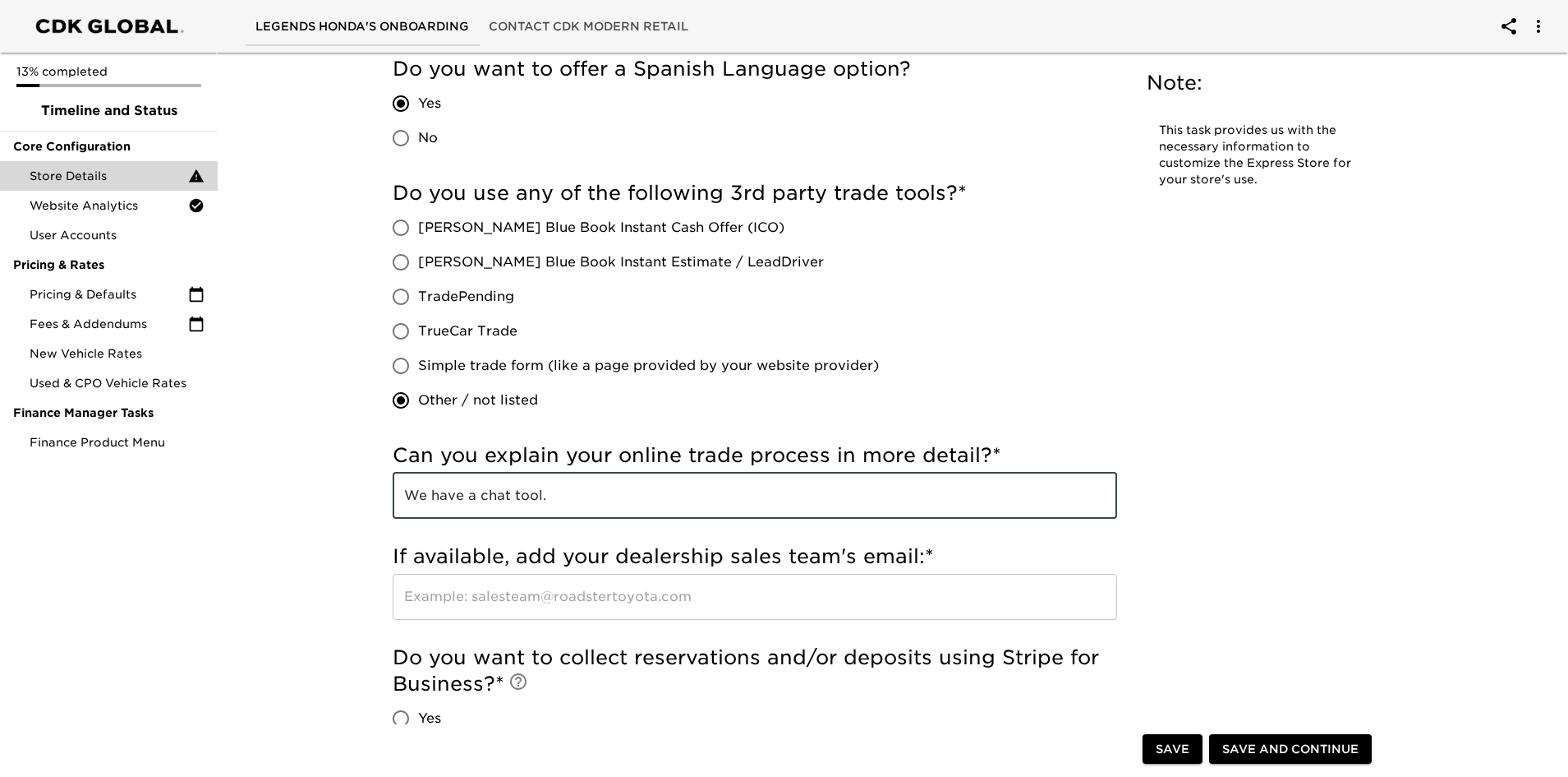
type input "We have a chat tool."
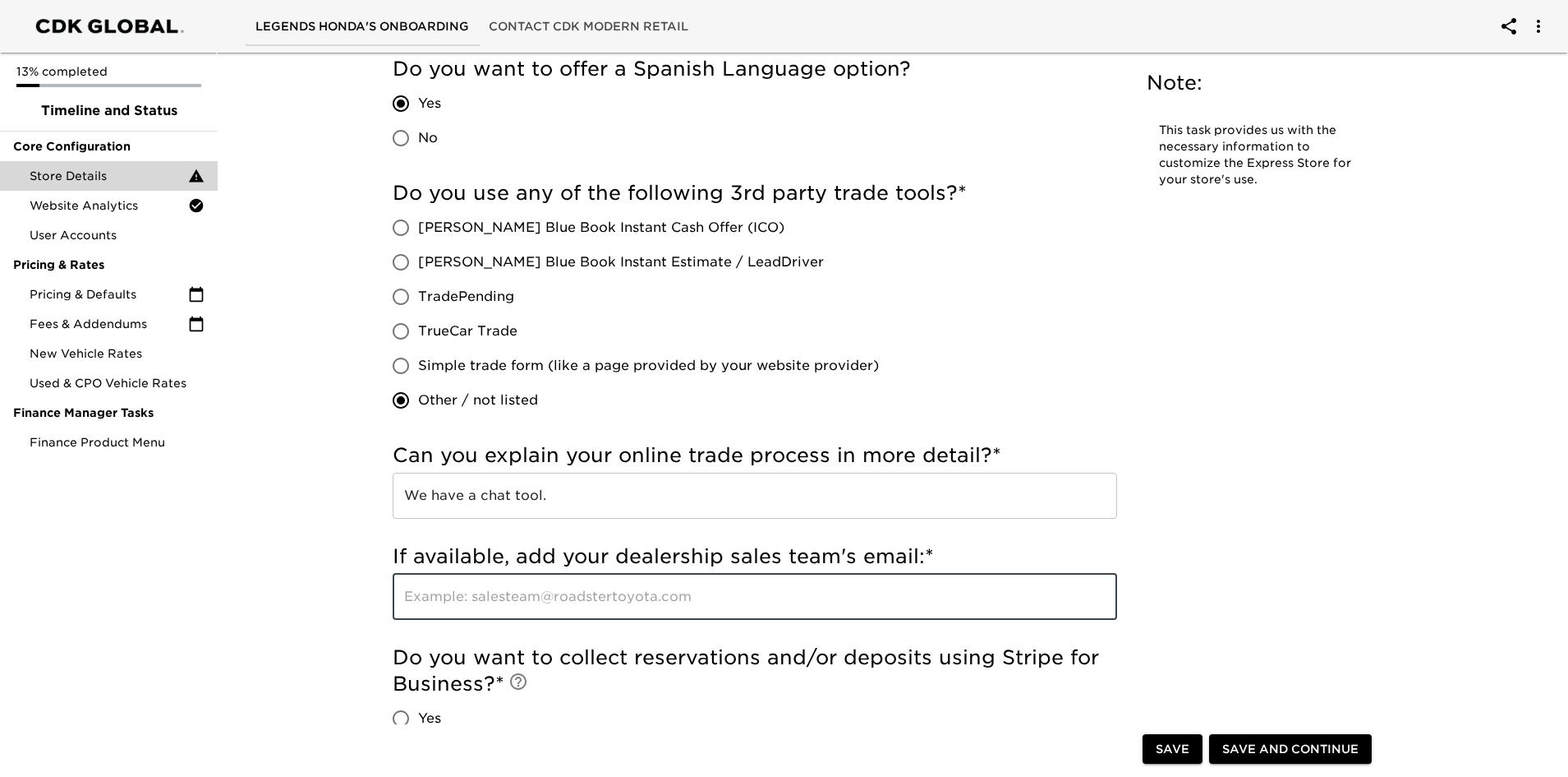
click at [622, 606] on input "text" at bounding box center [755, 597] width 724 height 46
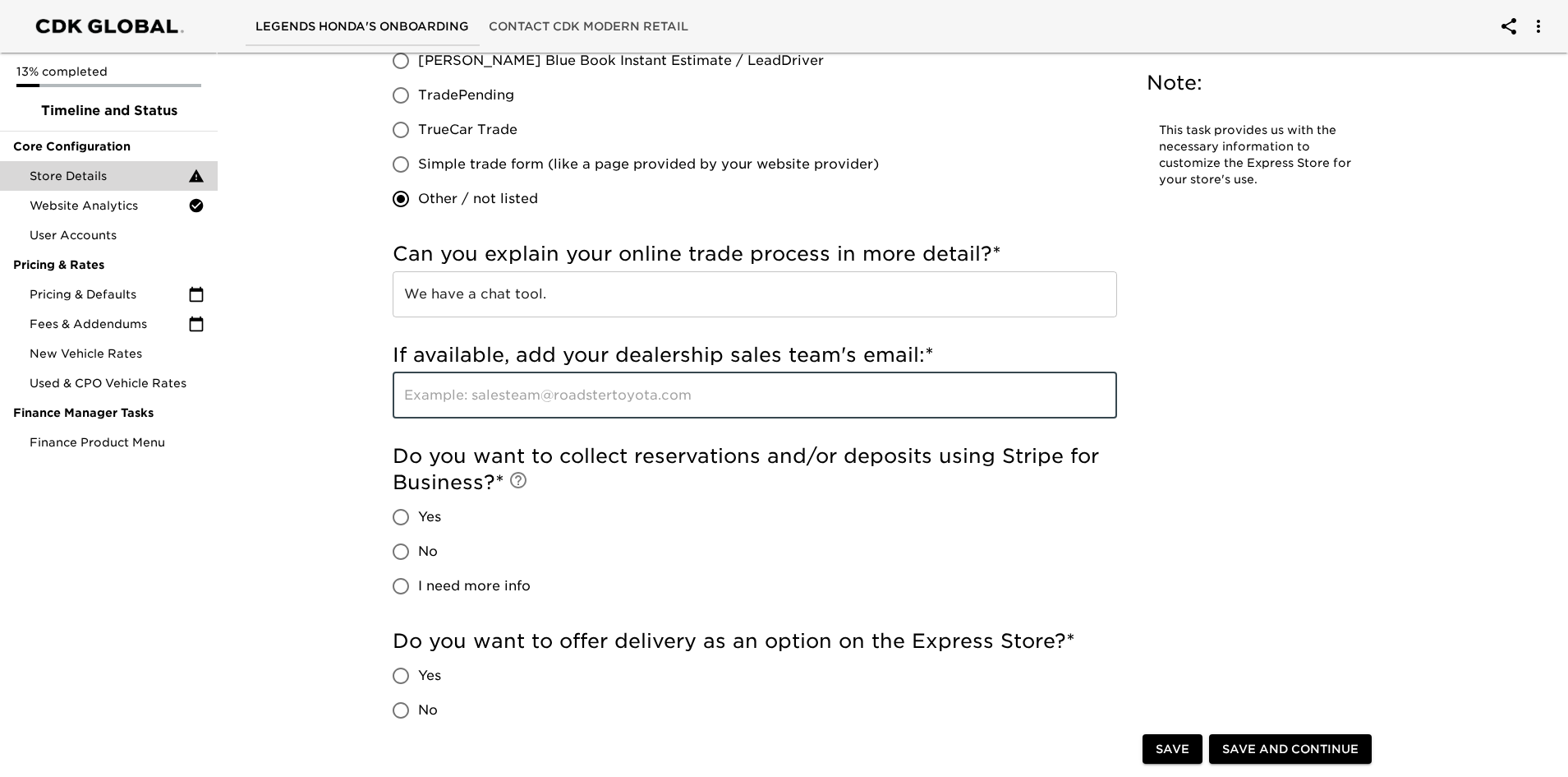
scroll to position [3699, 0]
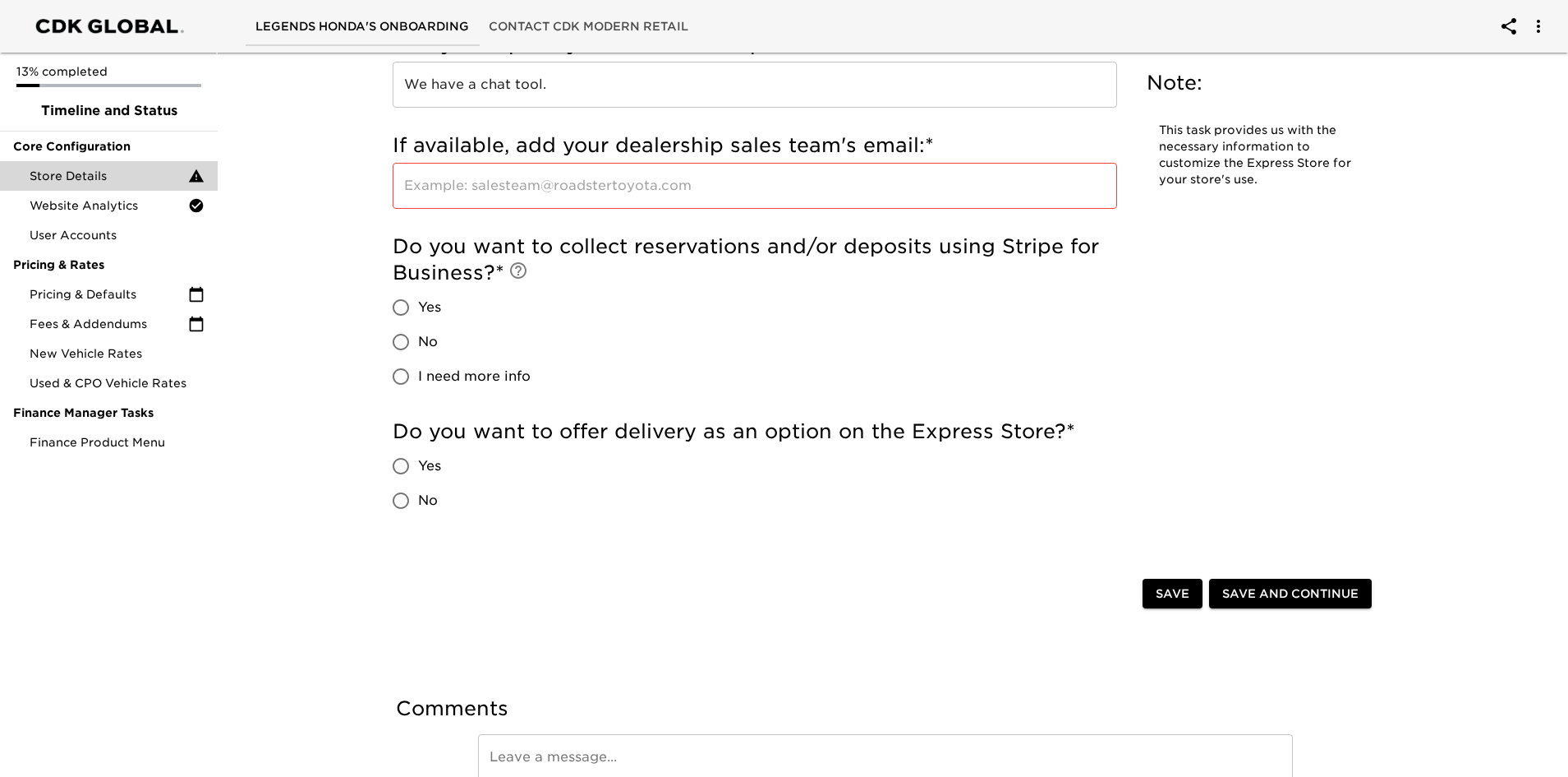
click at [423, 342] on span "No" at bounding box center [428, 341] width 20 height 20
click at [418, 342] on input "No" at bounding box center [401, 341] width 34 height 34
radio input "true"
click at [428, 466] on span "Yes" at bounding box center [429, 466] width 23 height 20
click at [418, 466] on input "Yes" at bounding box center [401, 466] width 34 height 34
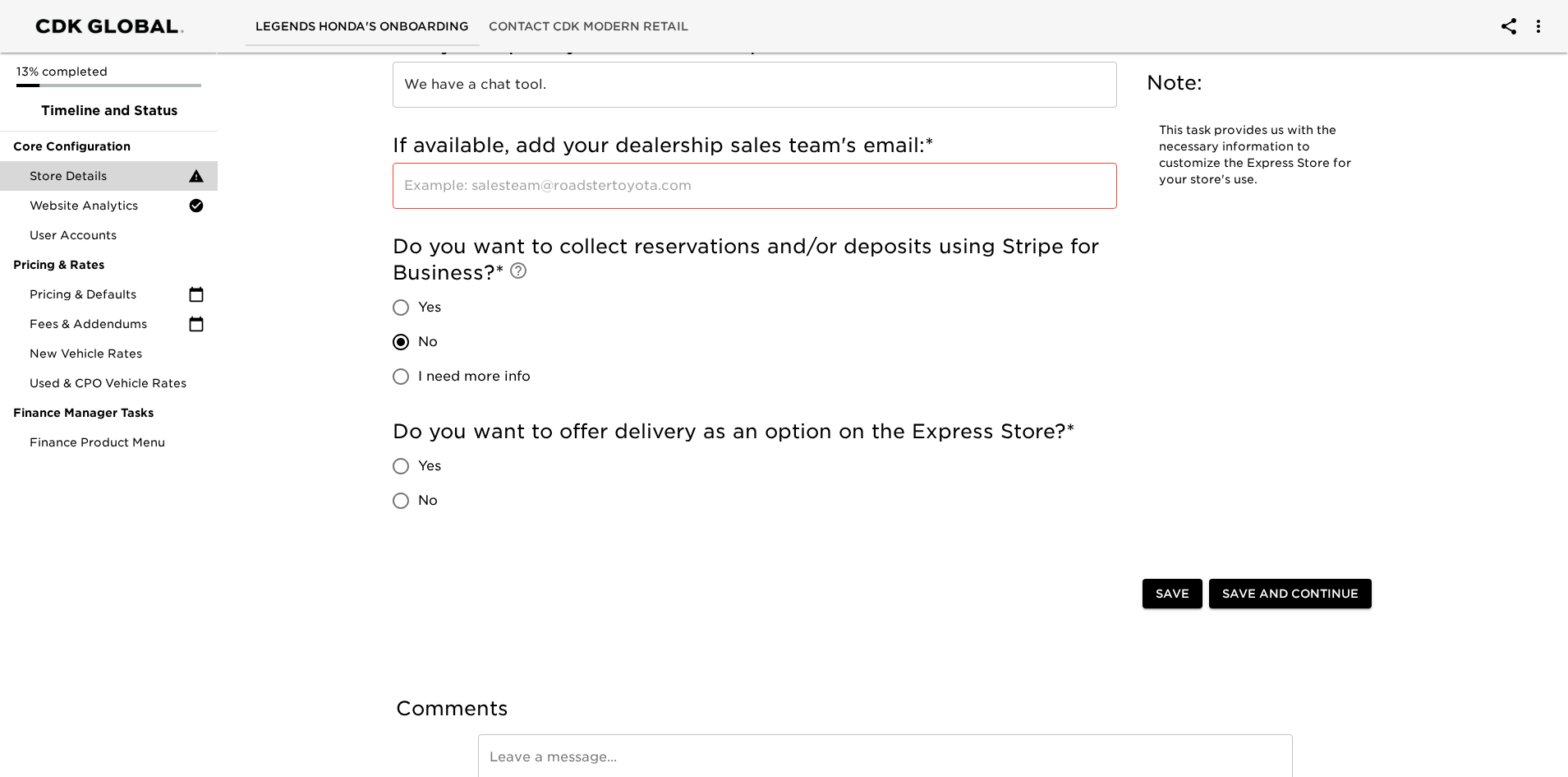
radio input "true"
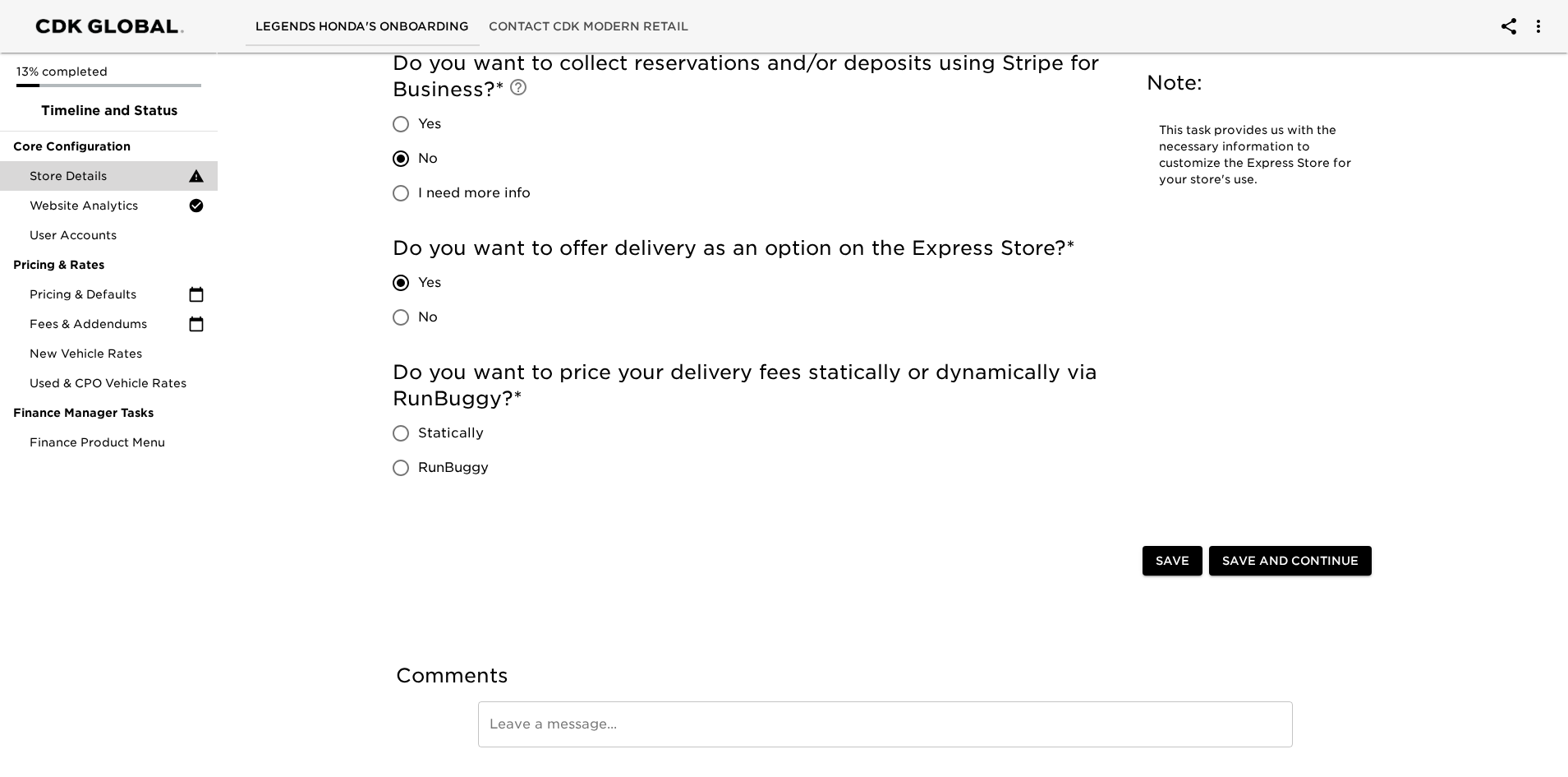
scroll to position [3946, 0]
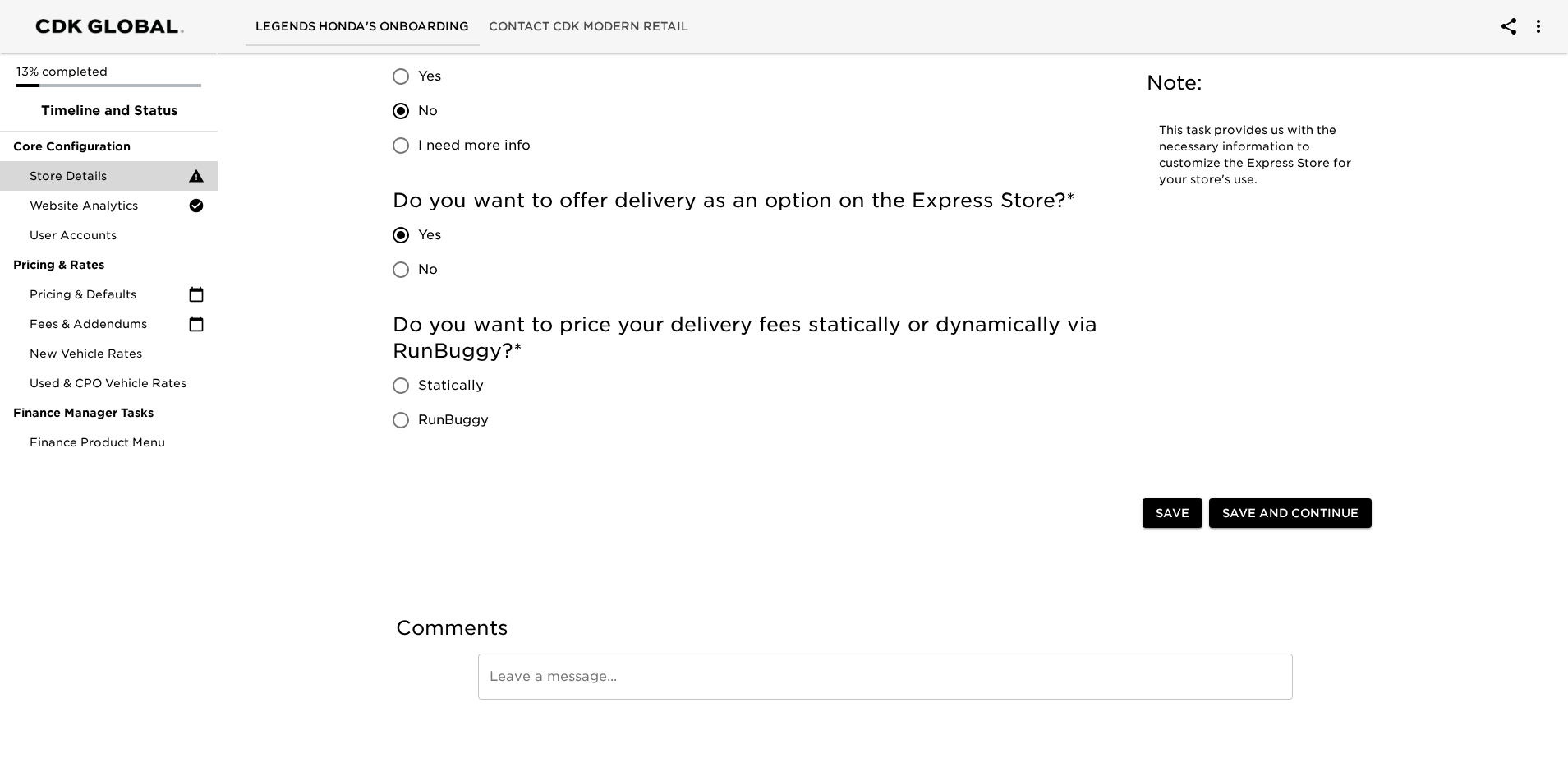
click at [421, 266] on span "No" at bounding box center [428, 270] width 20 height 20
click at [418, 266] on input "No" at bounding box center [401, 269] width 34 height 34
radio input "true"
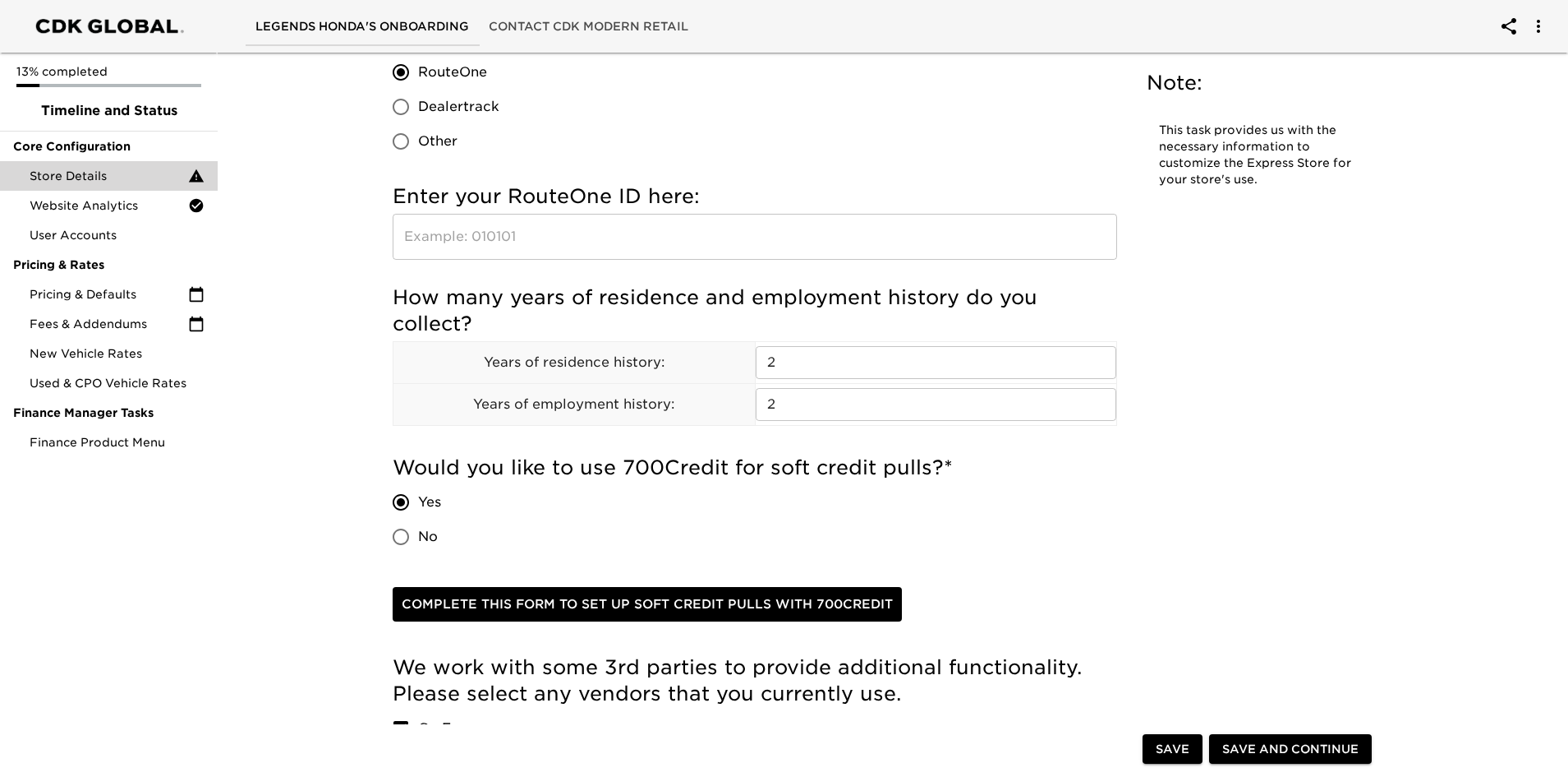
scroll to position [2053, 0]
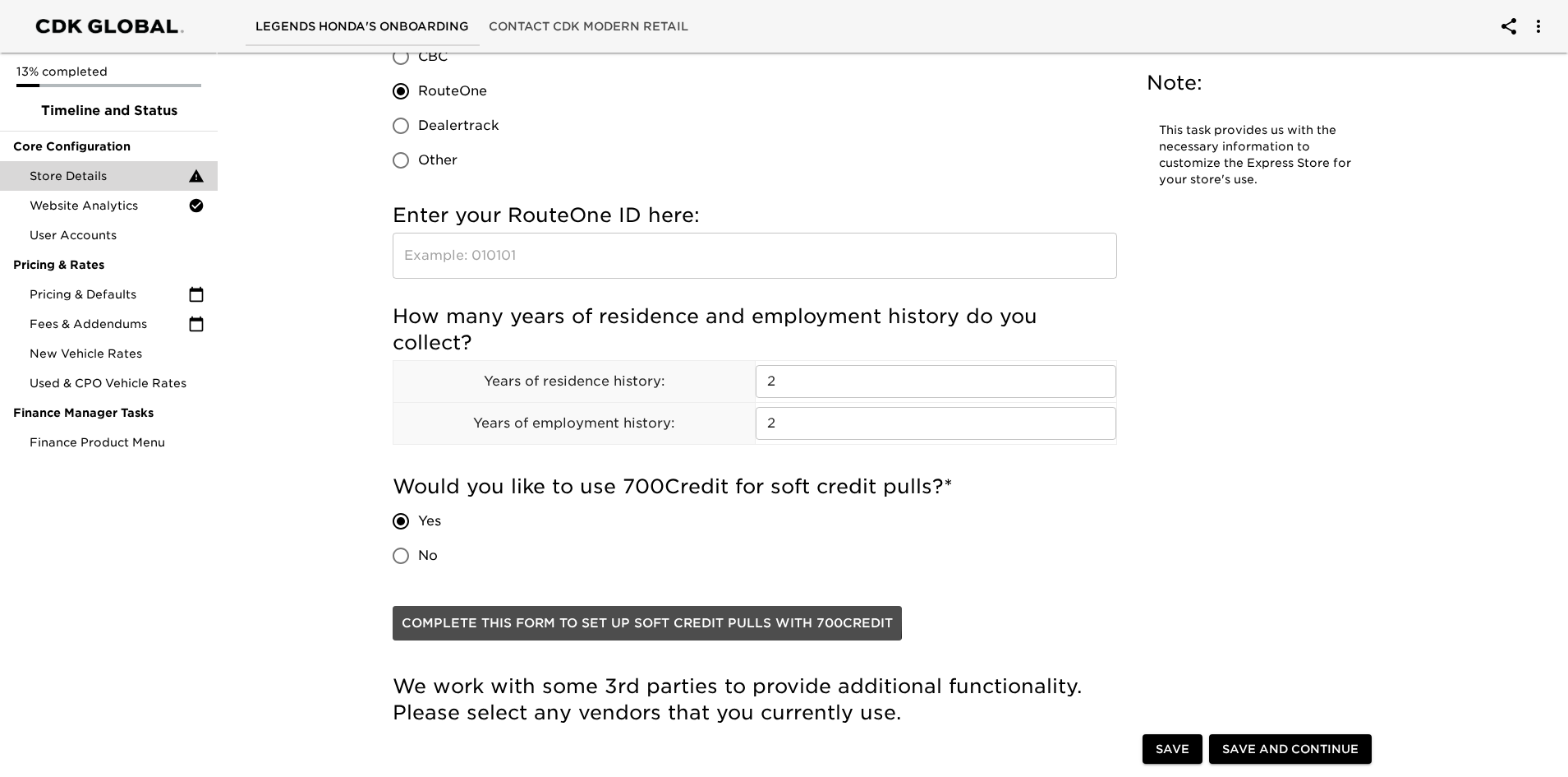
click at [458, 616] on span "Complete this form to set up soft credit pulls with 700Credit" at bounding box center [647, 623] width 491 height 21
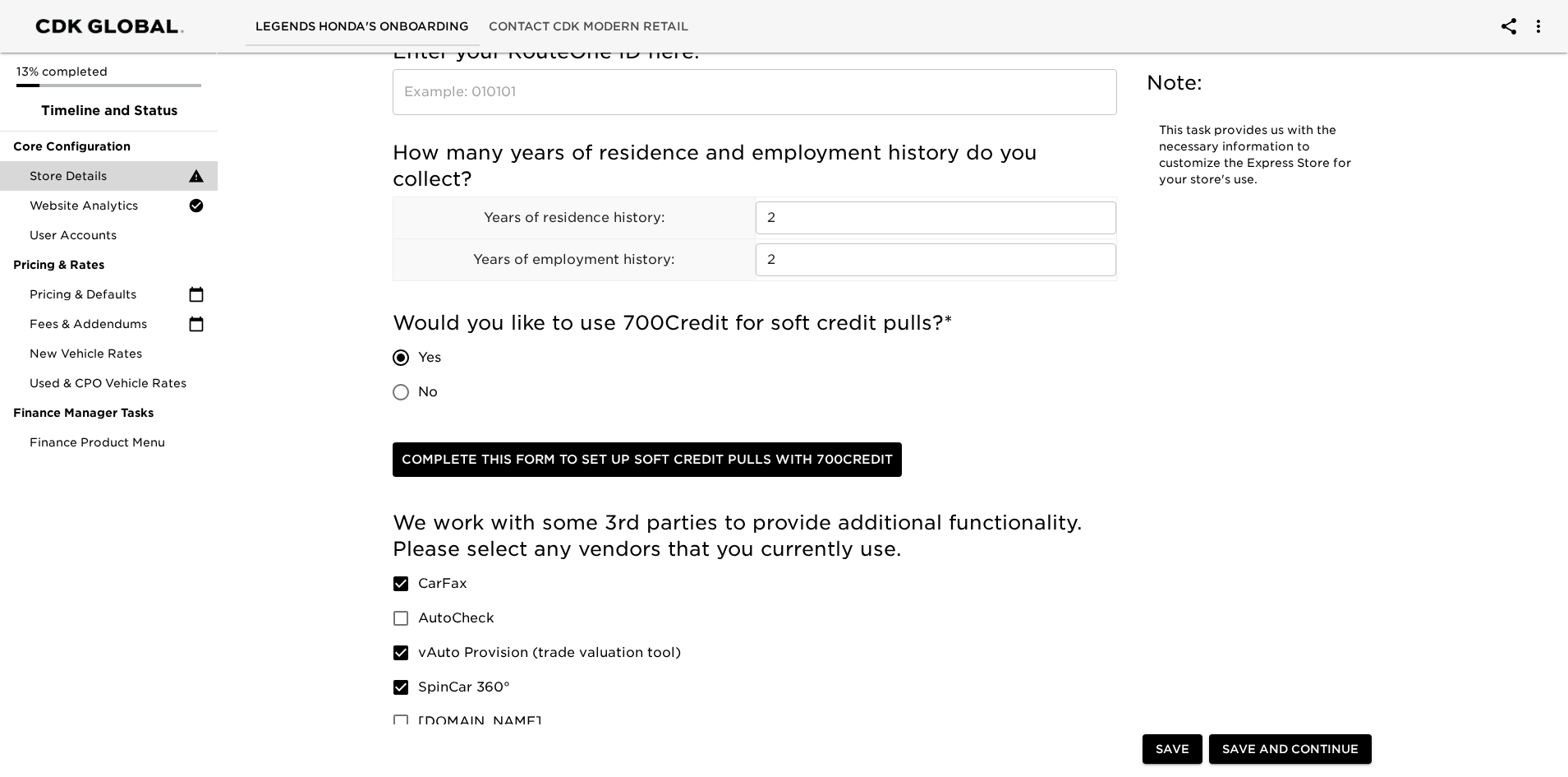
scroll to position [2217, 0]
click at [436, 398] on span "No" at bounding box center [428, 391] width 20 height 20
click at [418, 398] on input "No" at bounding box center [401, 390] width 34 height 34
radio input "true"
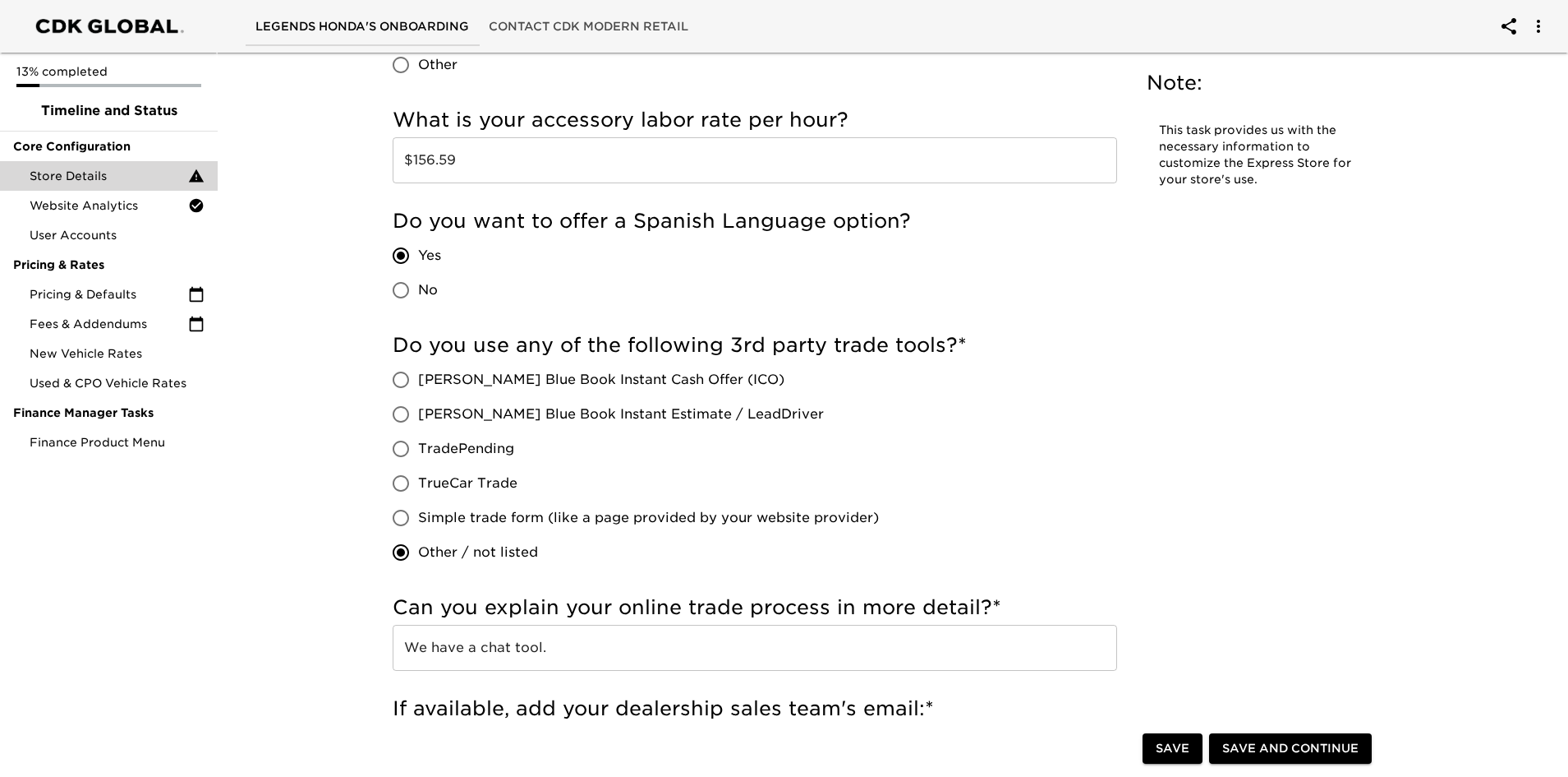
scroll to position [3203, 0]
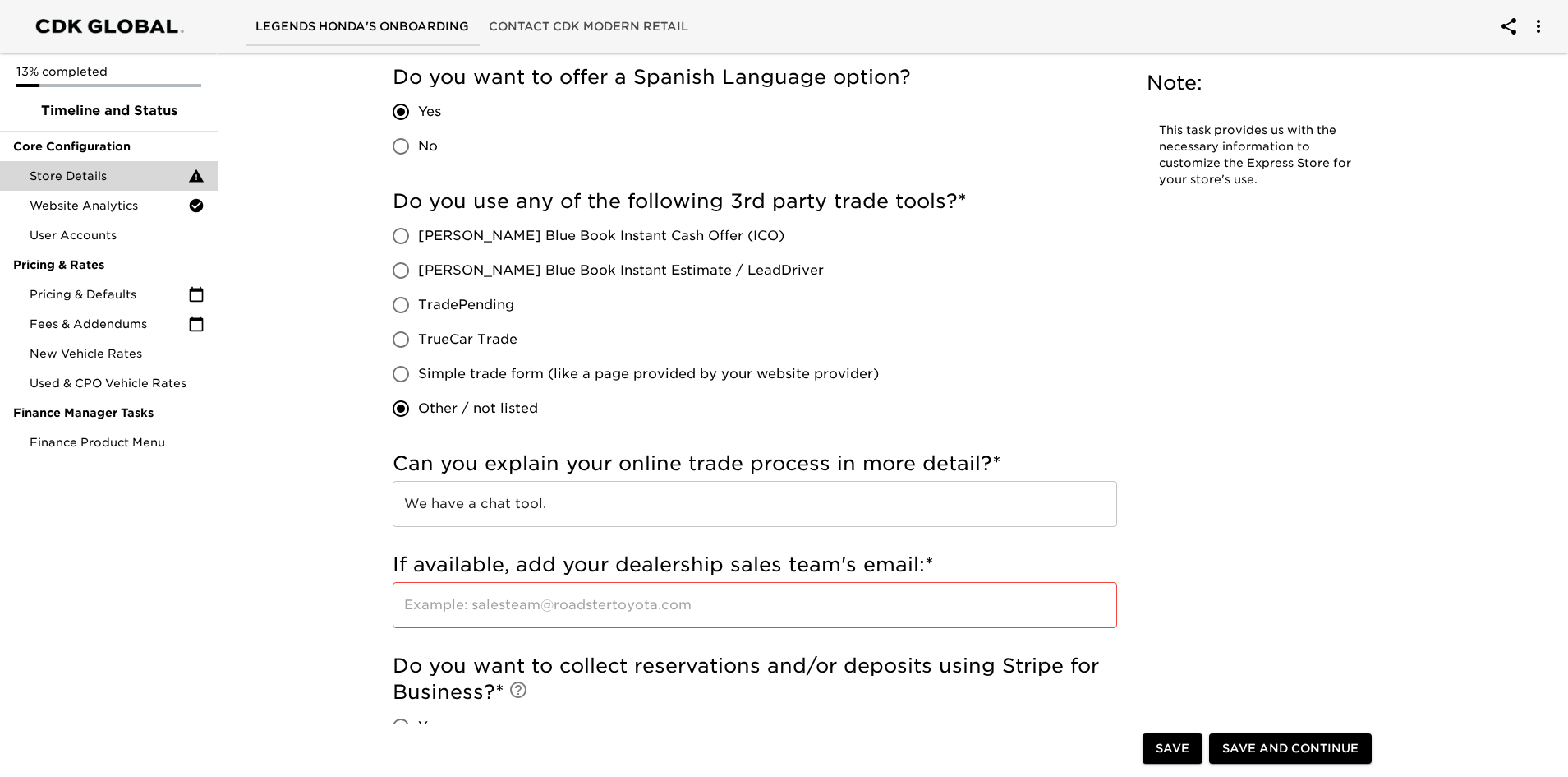
click at [846, 616] on input "text" at bounding box center [755, 605] width 724 height 46
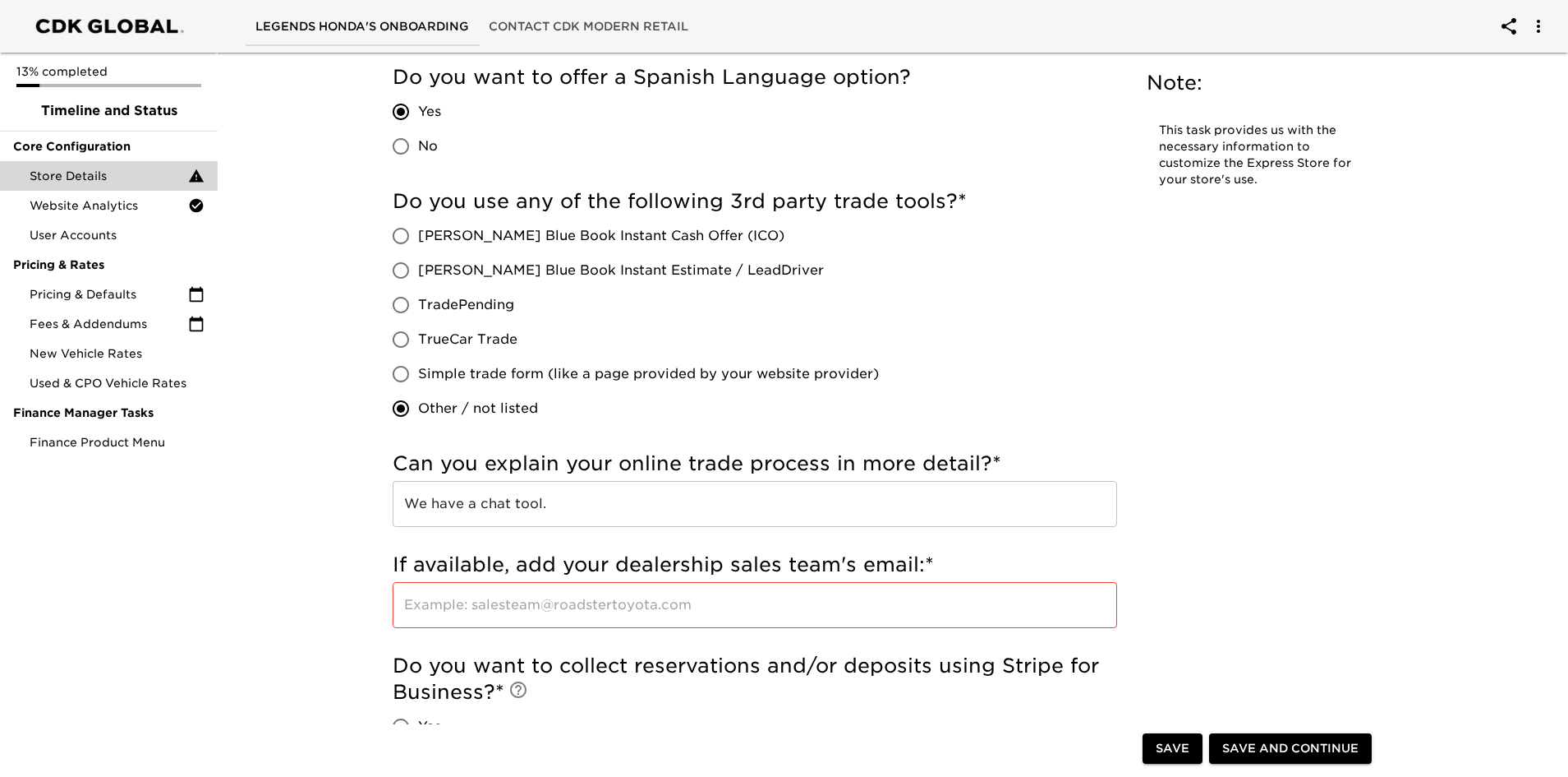
click at [476, 606] on input "text" at bounding box center [755, 605] width 724 height 46
click at [938, 572] on h5 "If available, add your dealership sales team's email: *" at bounding box center [755, 564] width 724 height 26
click at [929, 614] on input "text" at bounding box center [755, 605] width 724 height 46
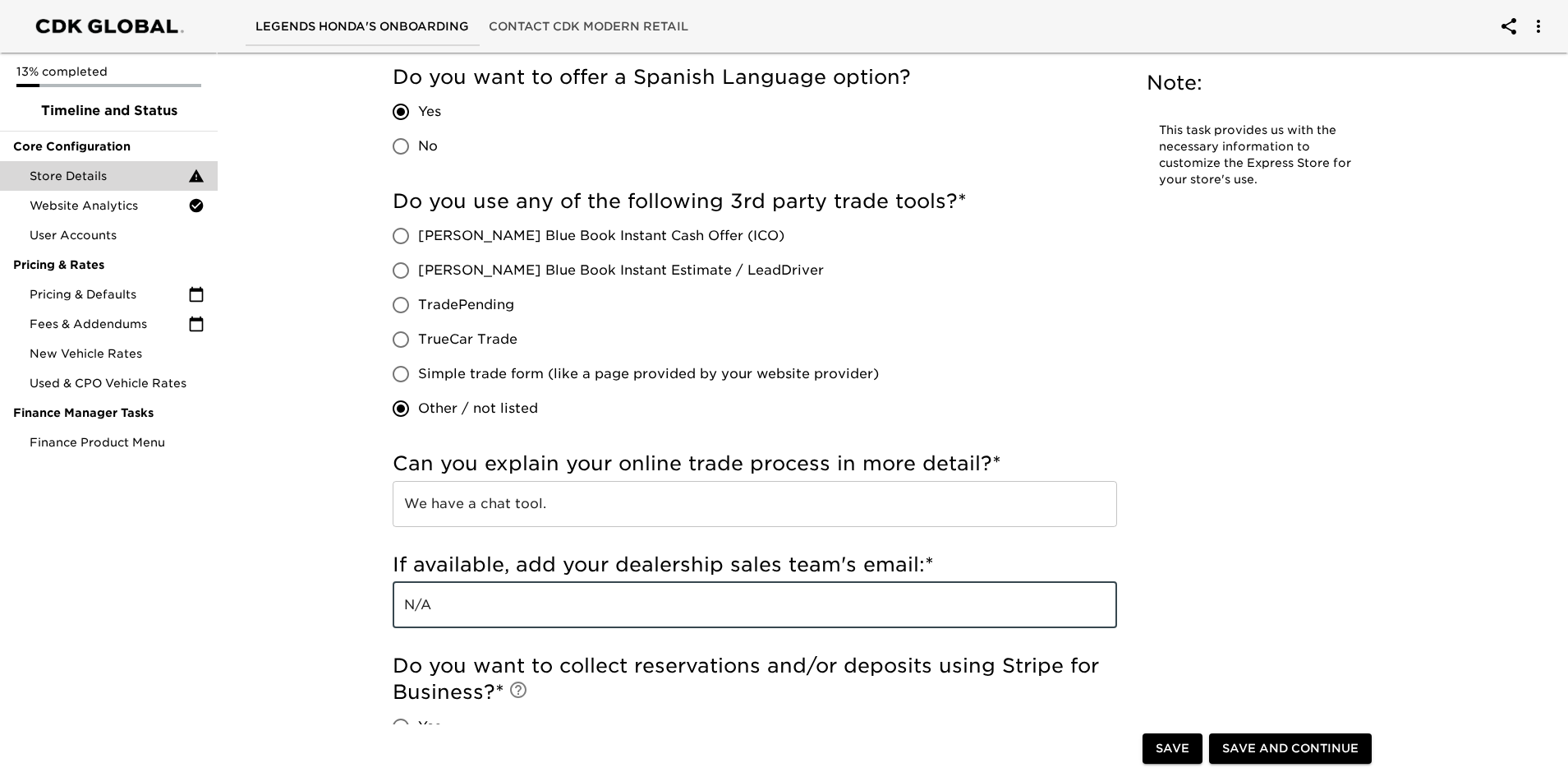
type input "N/A"
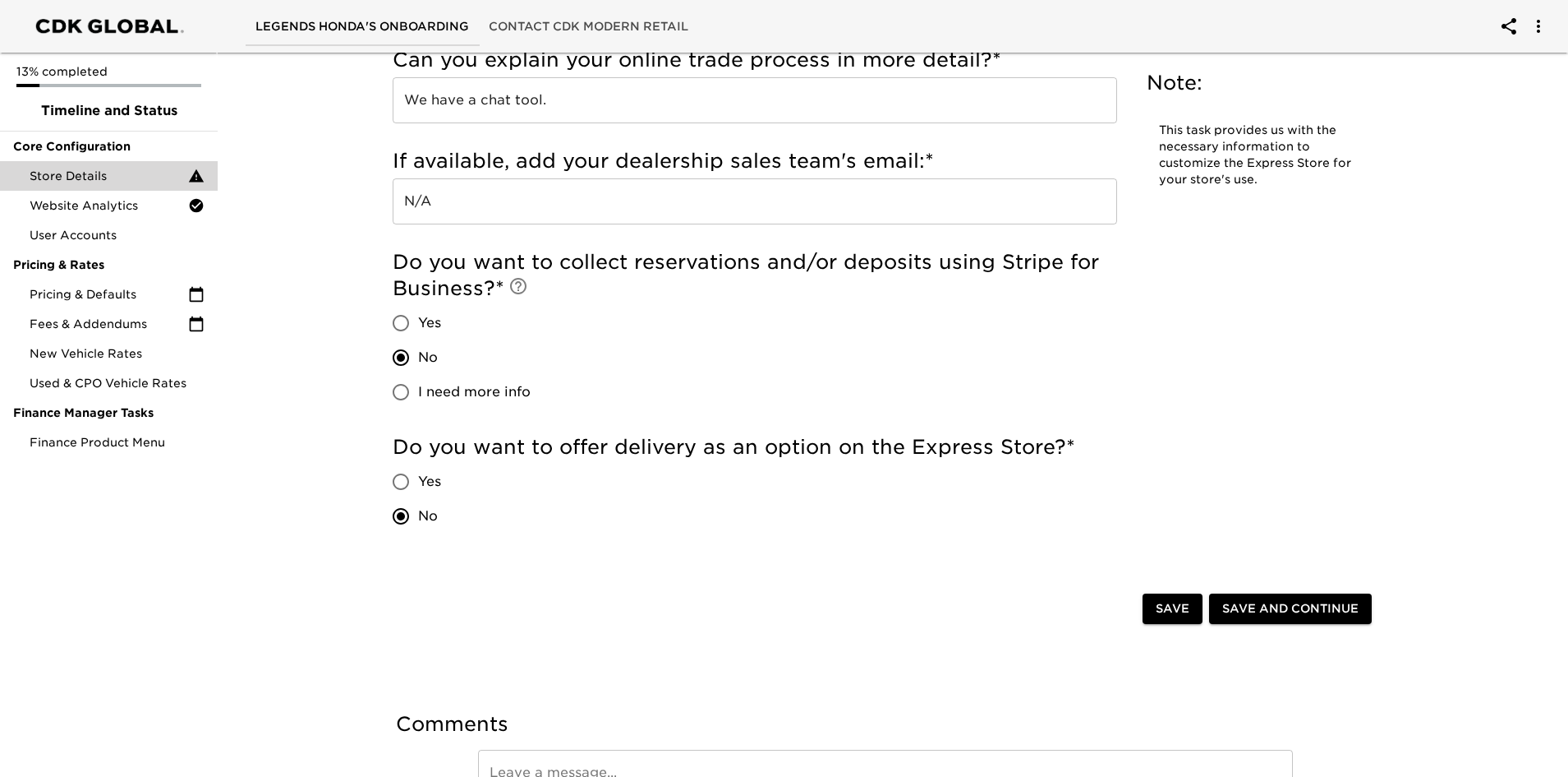
scroll to position [3697, 0]
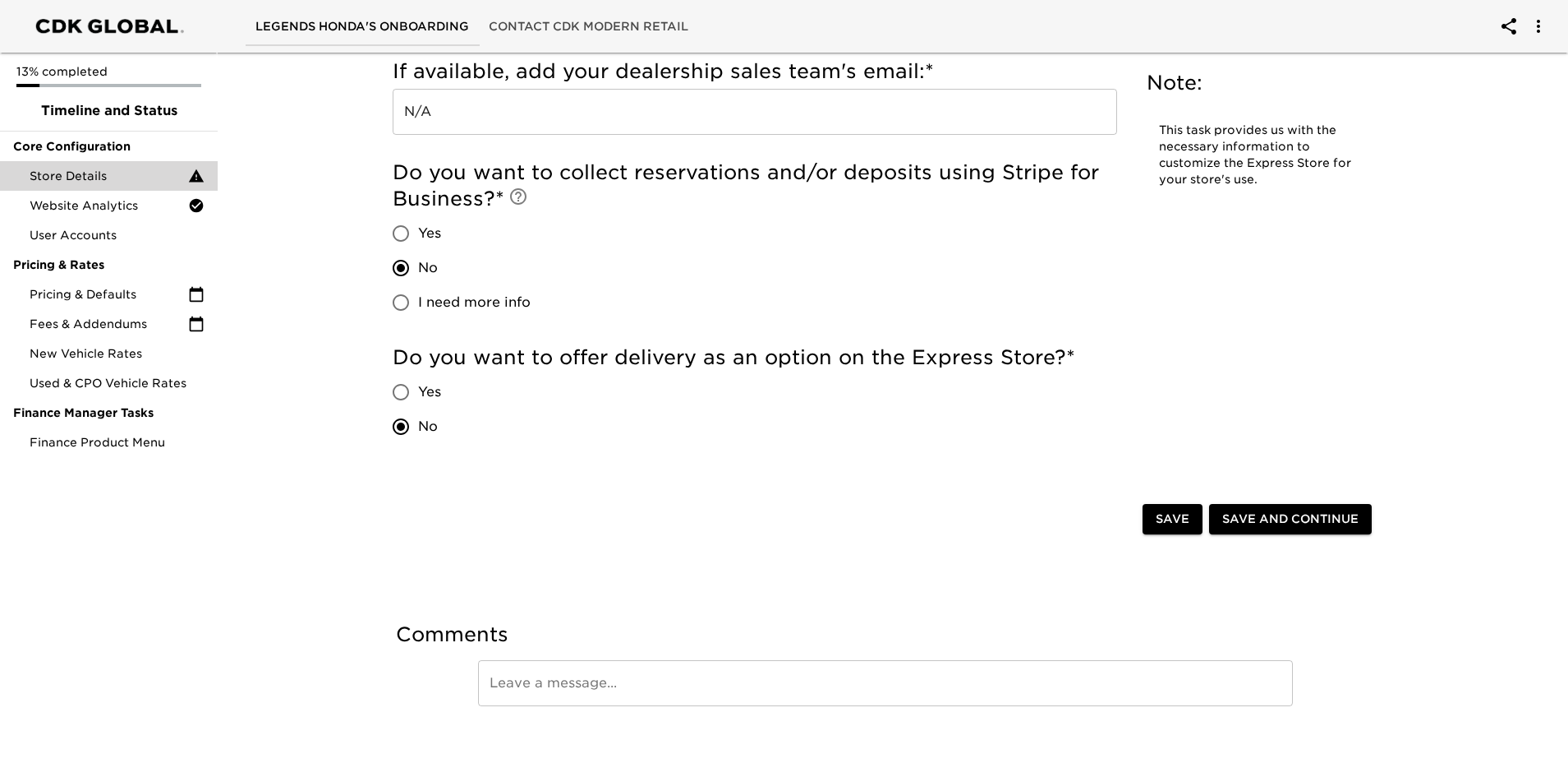
click at [433, 396] on span "Yes" at bounding box center [429, 392] width 23 height 20
click at [418, 396] on input "Yes" at bounding box center [401, 391] width 34 height 34
radio input "true"
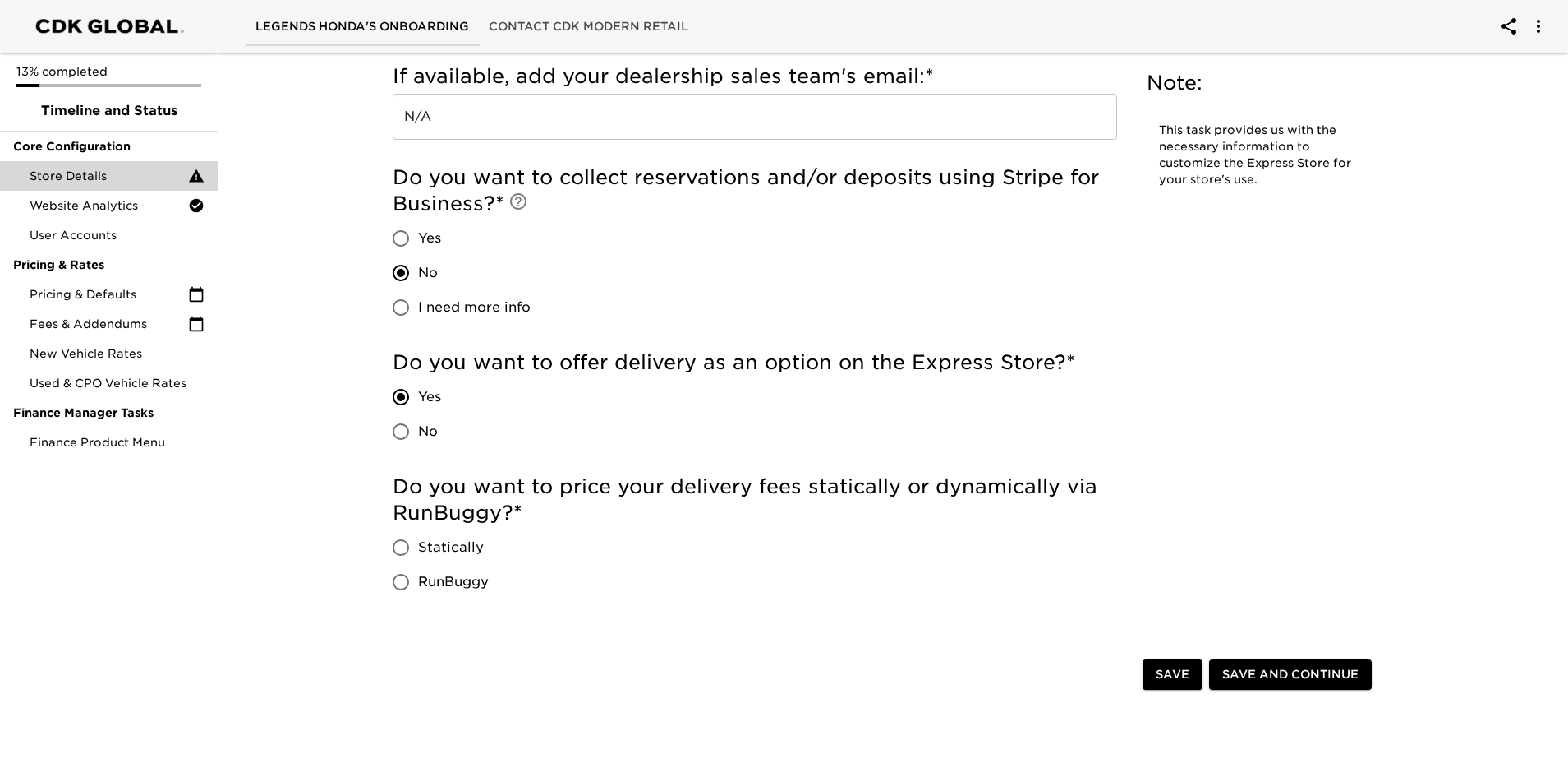
scroll to position [3714, 0]
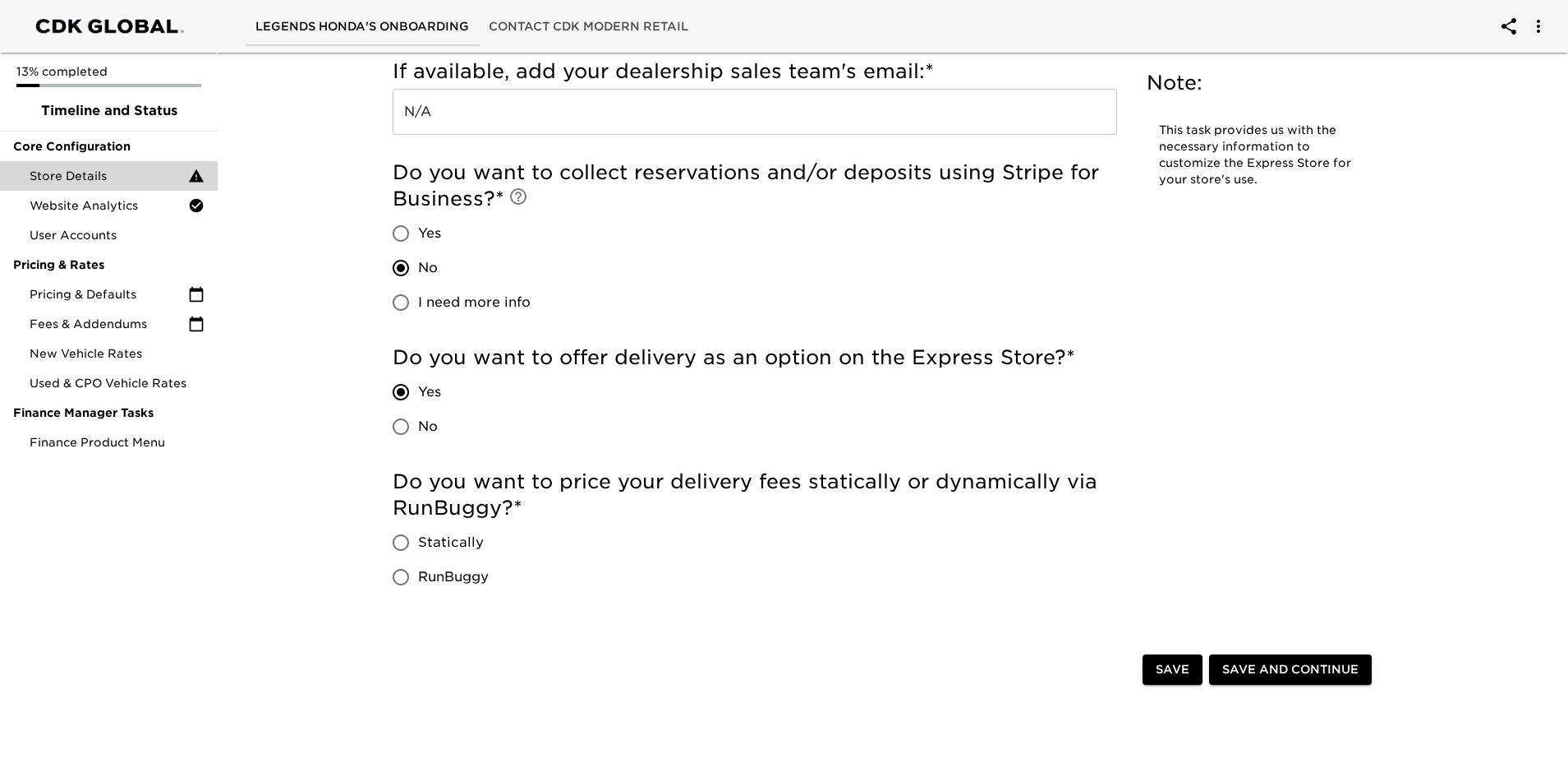
drag, startPoint x: 431, startPoint y: 435, endPoint x: 427, endPoint y: 458, distance: 23.3
click at [428, 450] on div "Do you want to offer delivery as an option on the Express Store? * Yes No" at bounding box center [755, 398] width 724 height 124
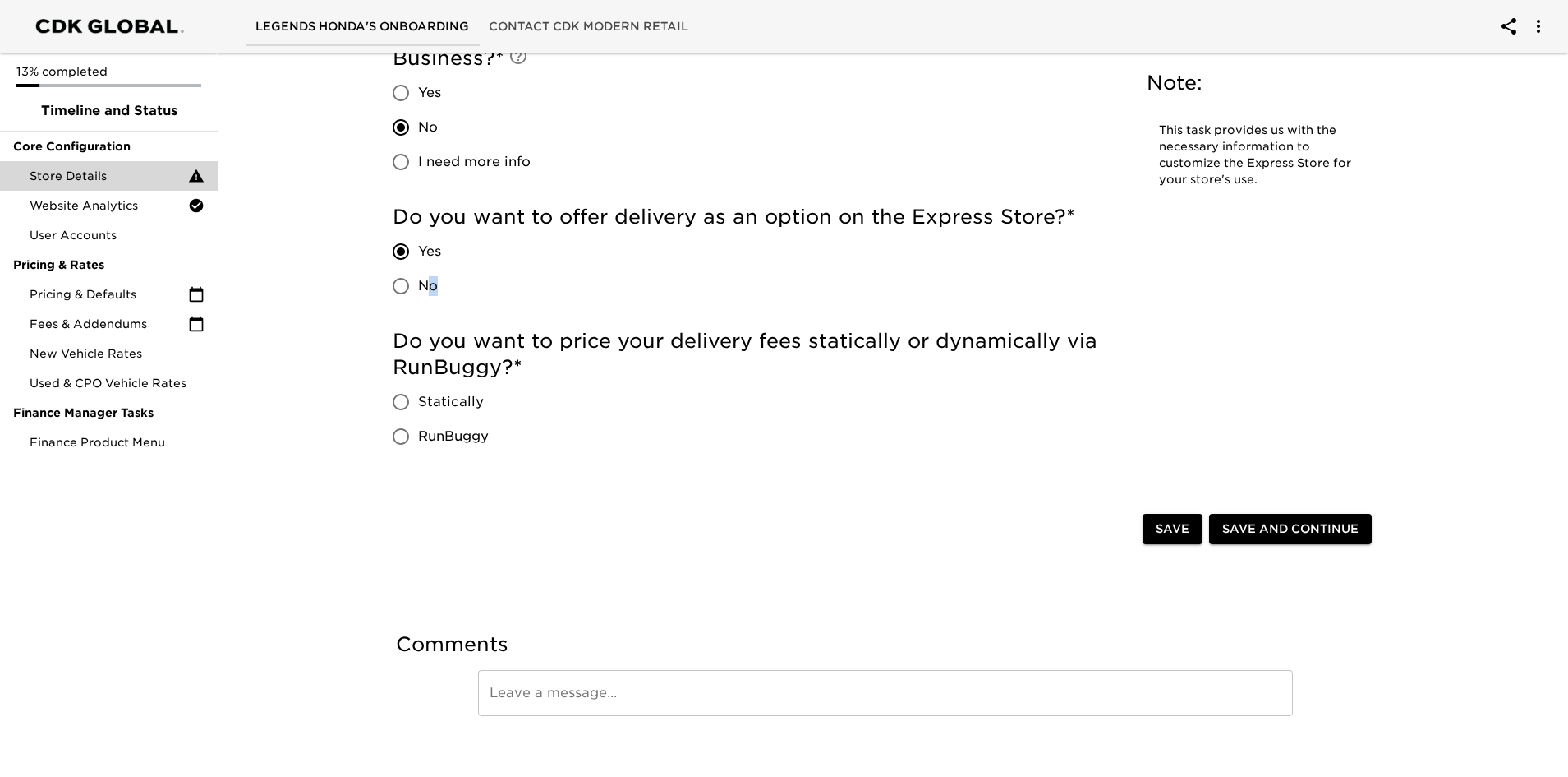
scroll to position [3870, 0]
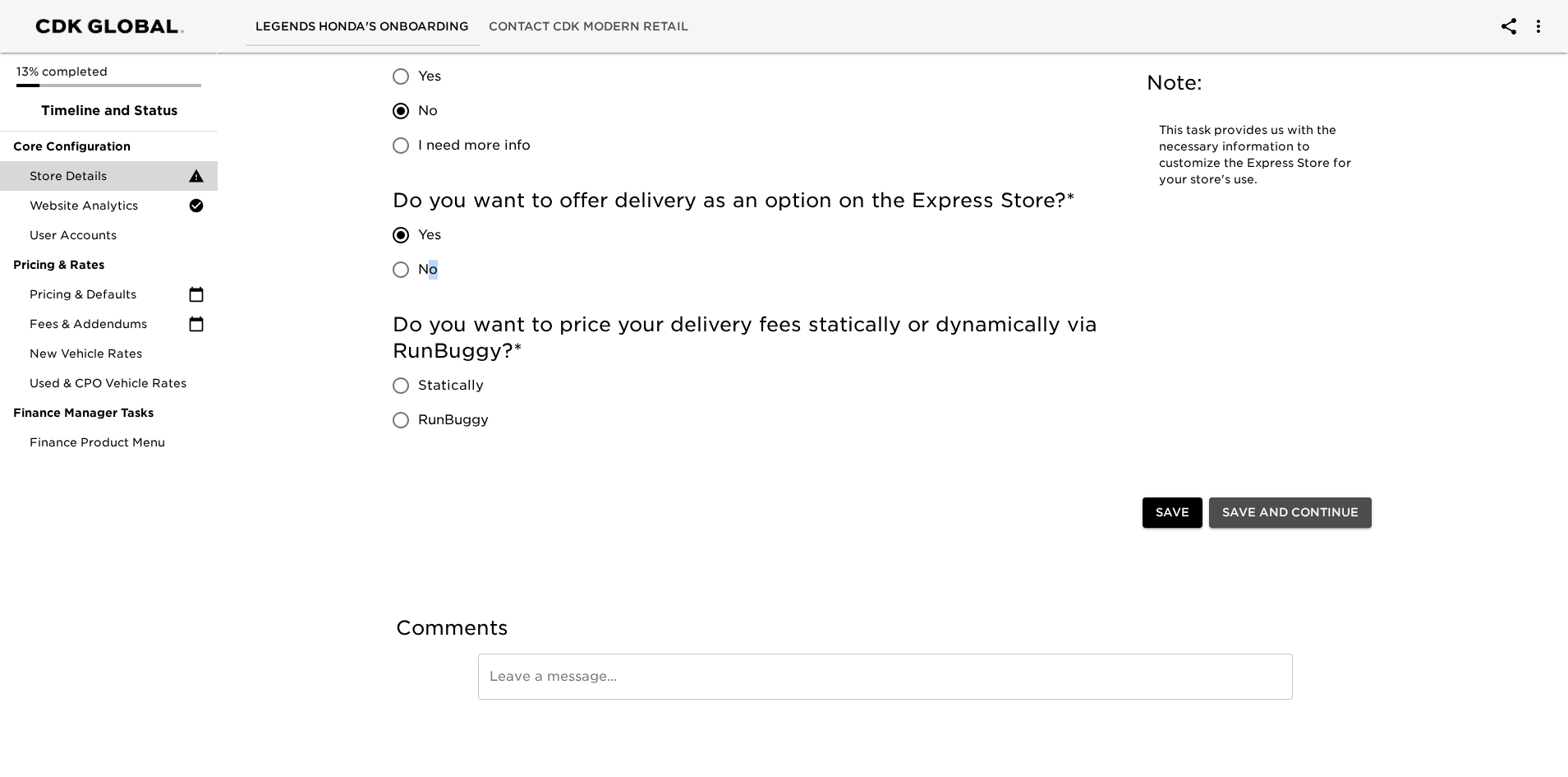
click at [1327, 506] on span "Save and Continue" at bounding box center [1291, 512] width 136 height 20
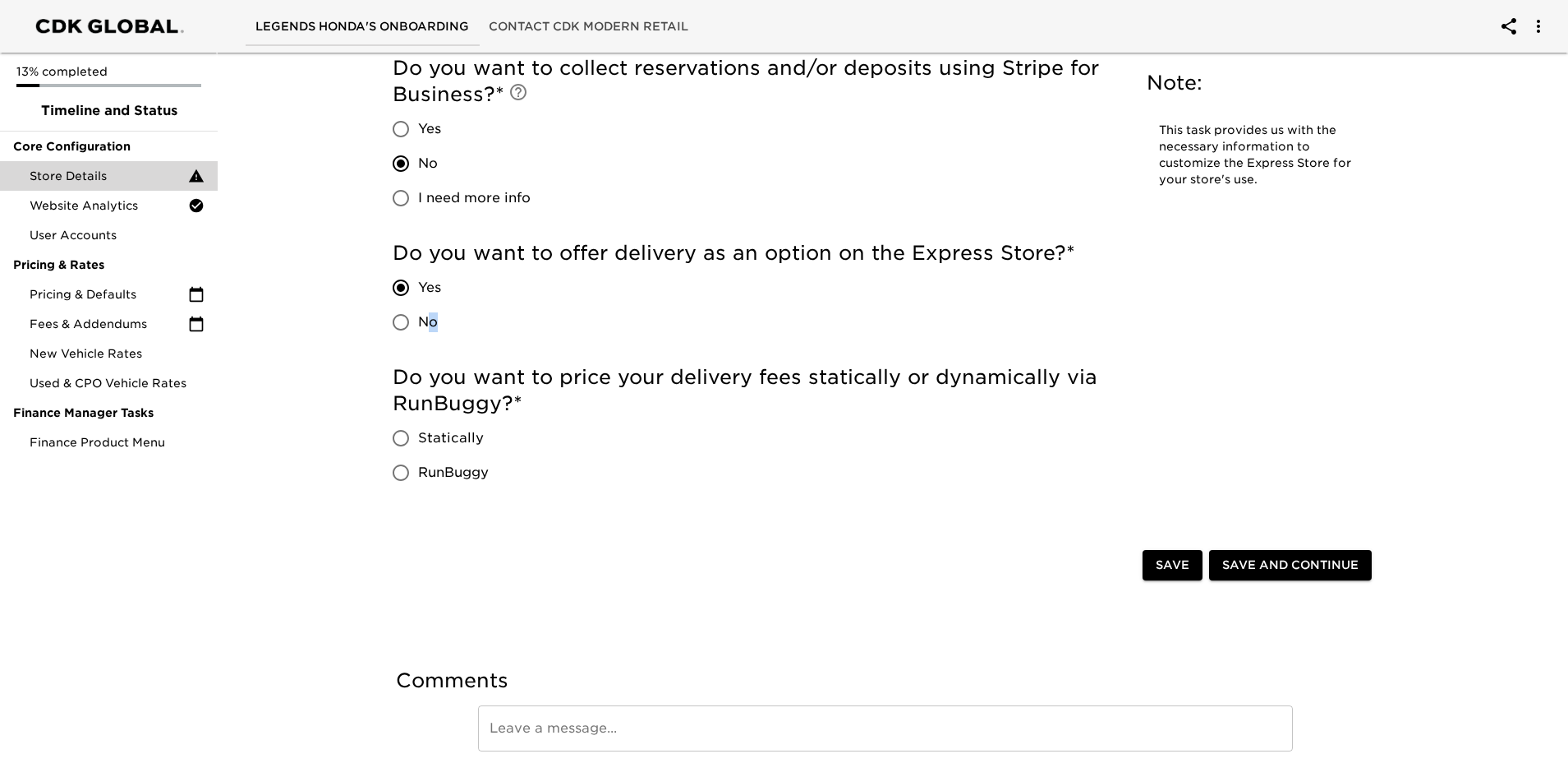
scroll to position [3804, 0]
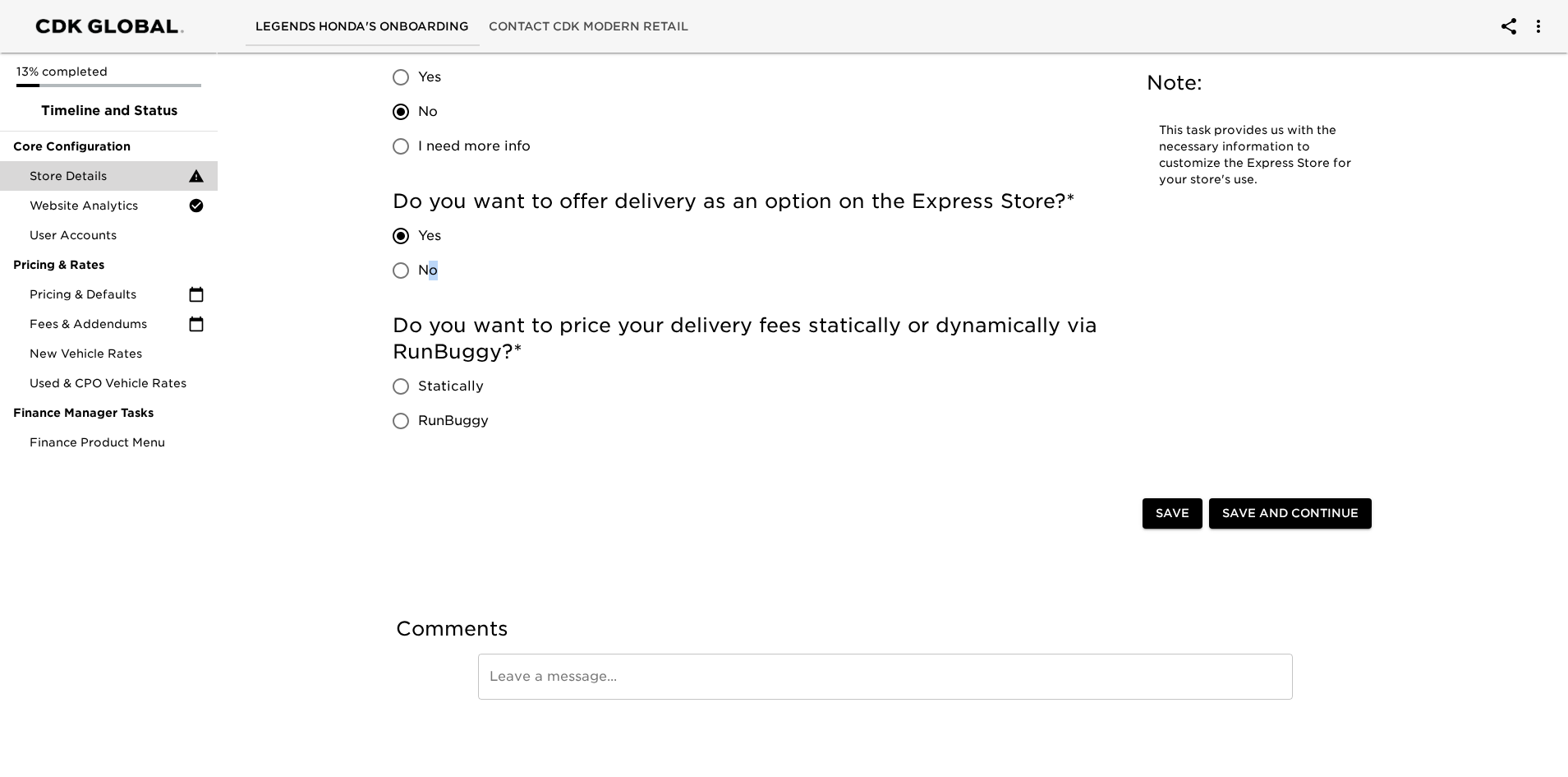
click at [1262, 523] on button "Save and Continue" at bounding box center [1291, 513] width 163 height 31
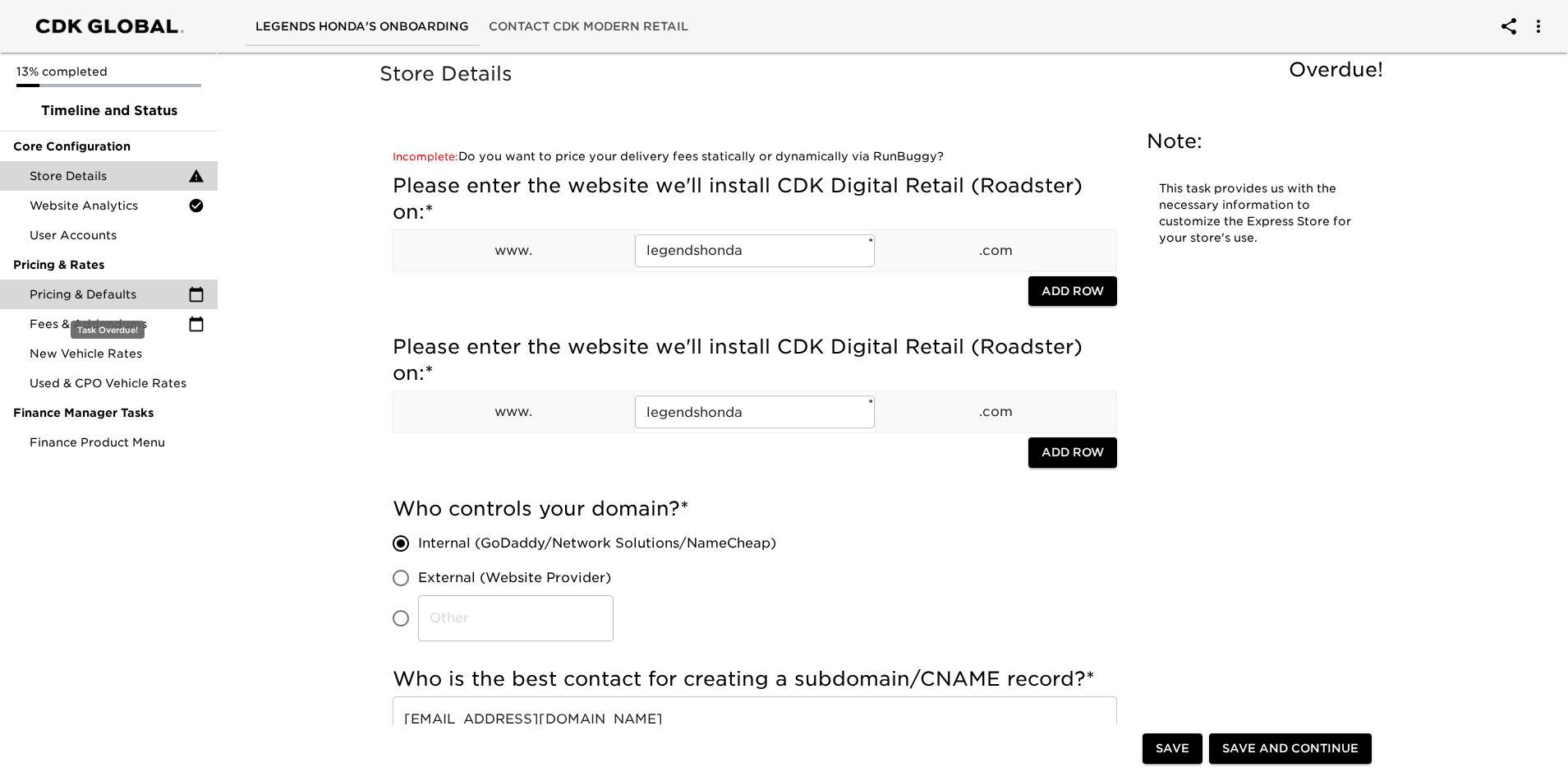
click at [75, 291] on span "Pricing & Defaults" at bounding box center [108, 294] width 158 height 17
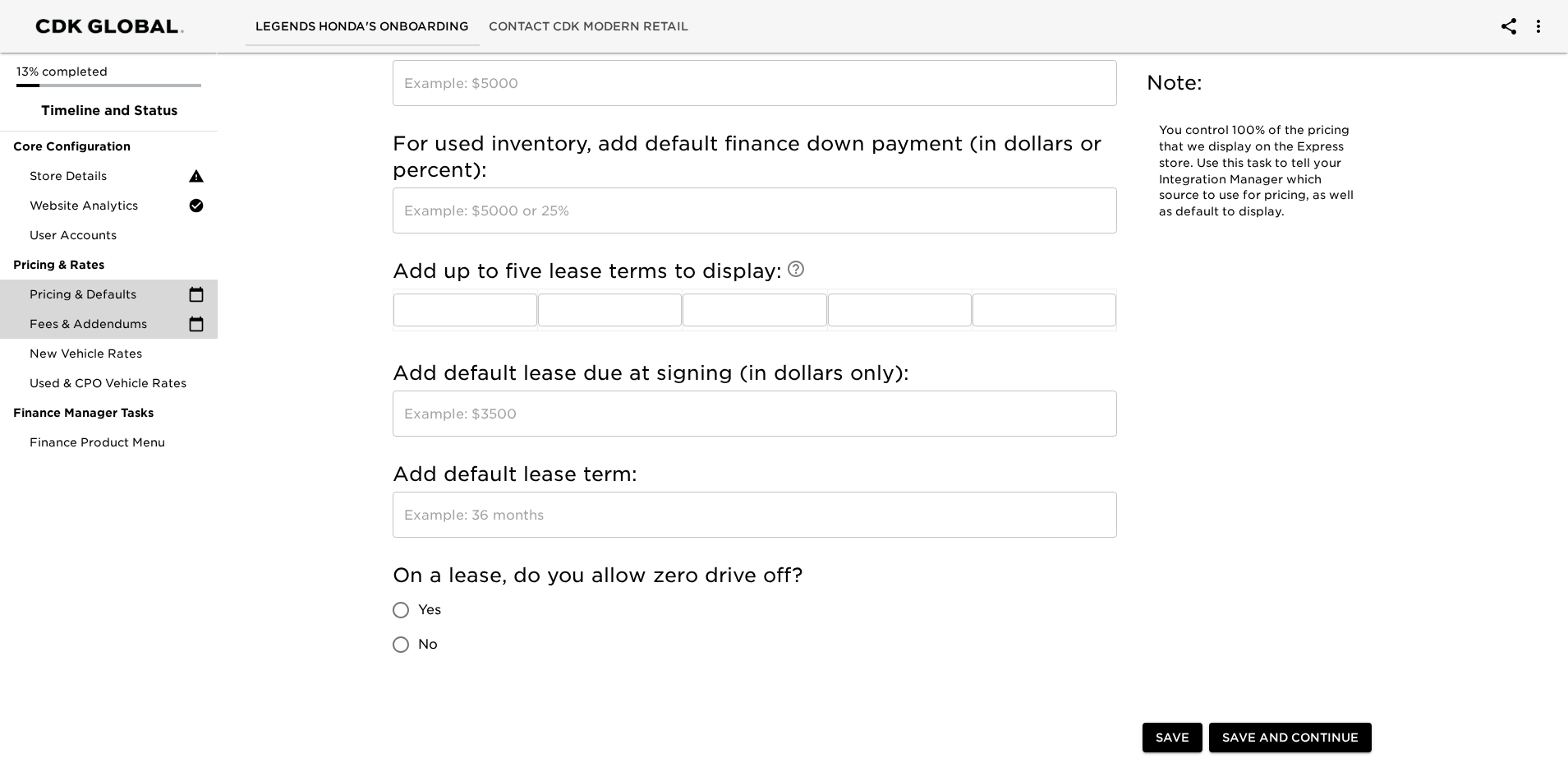
scroll to position [1453, 0]
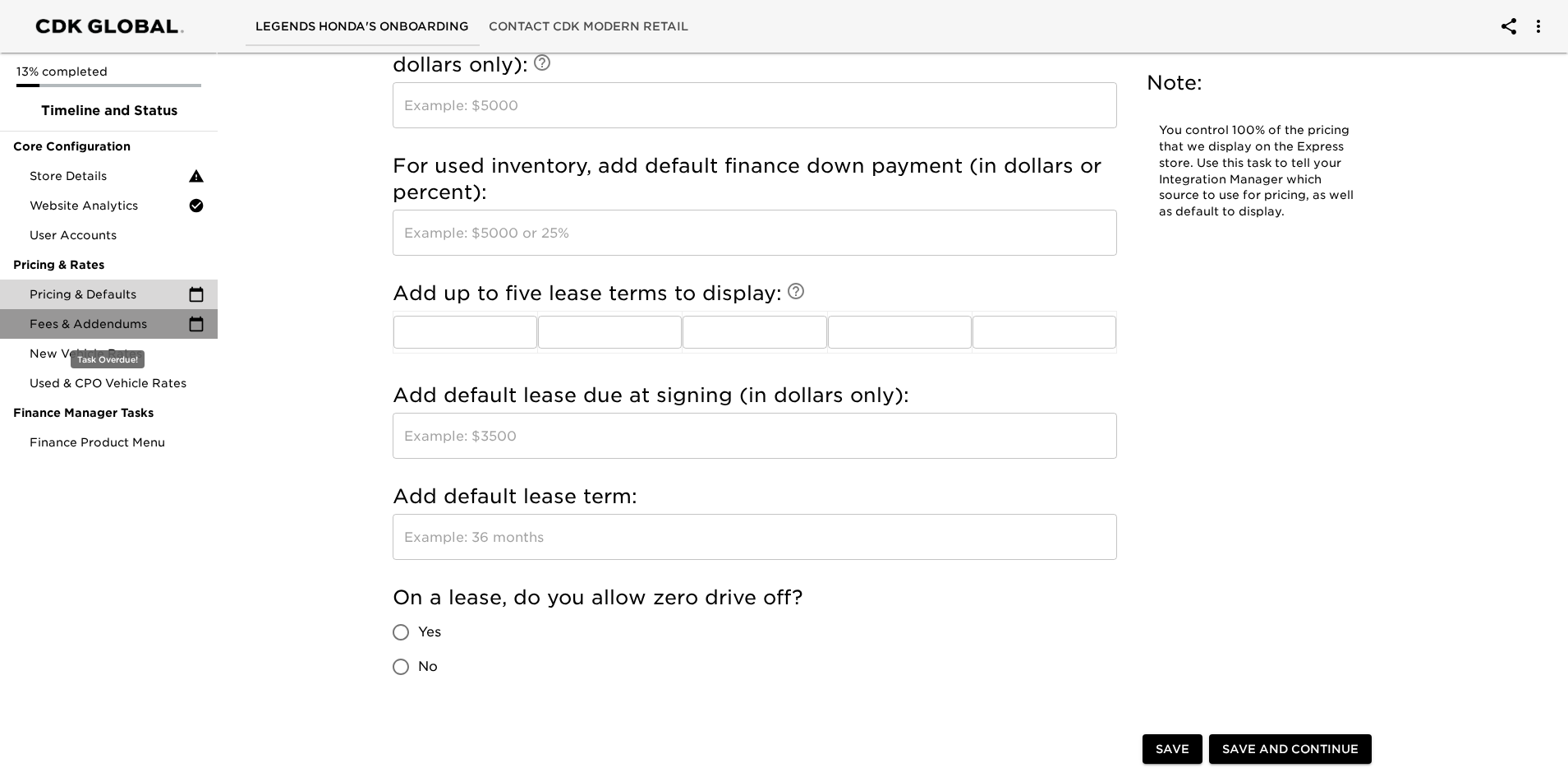
click at [124, 332] on span "Fees & Addendums" at bounding box center [108, 324] width 158 height 17
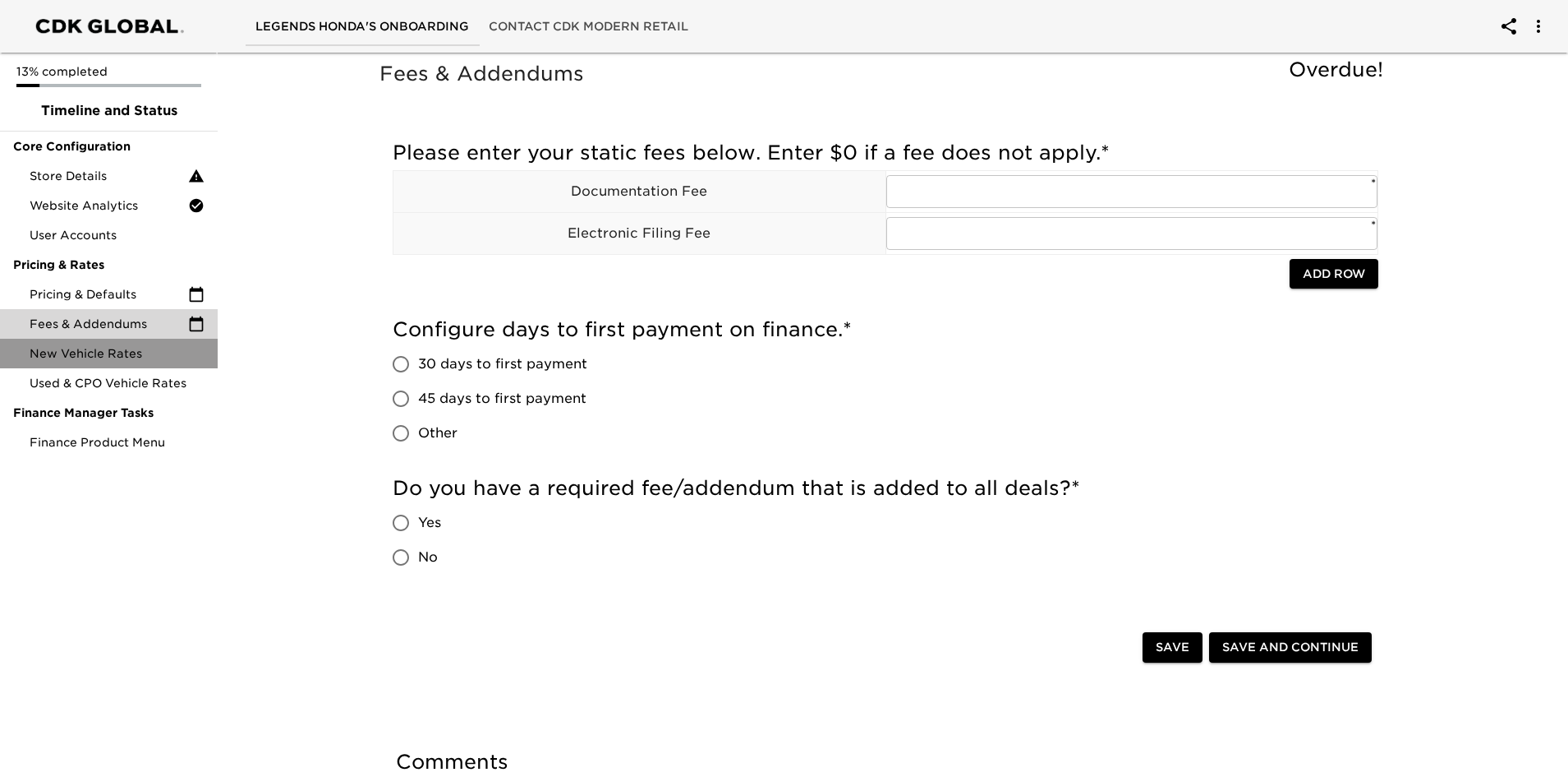
click at [82, 340] on div "New Vehicle Rates" at bounding box center [108, 354] width 218 height 30
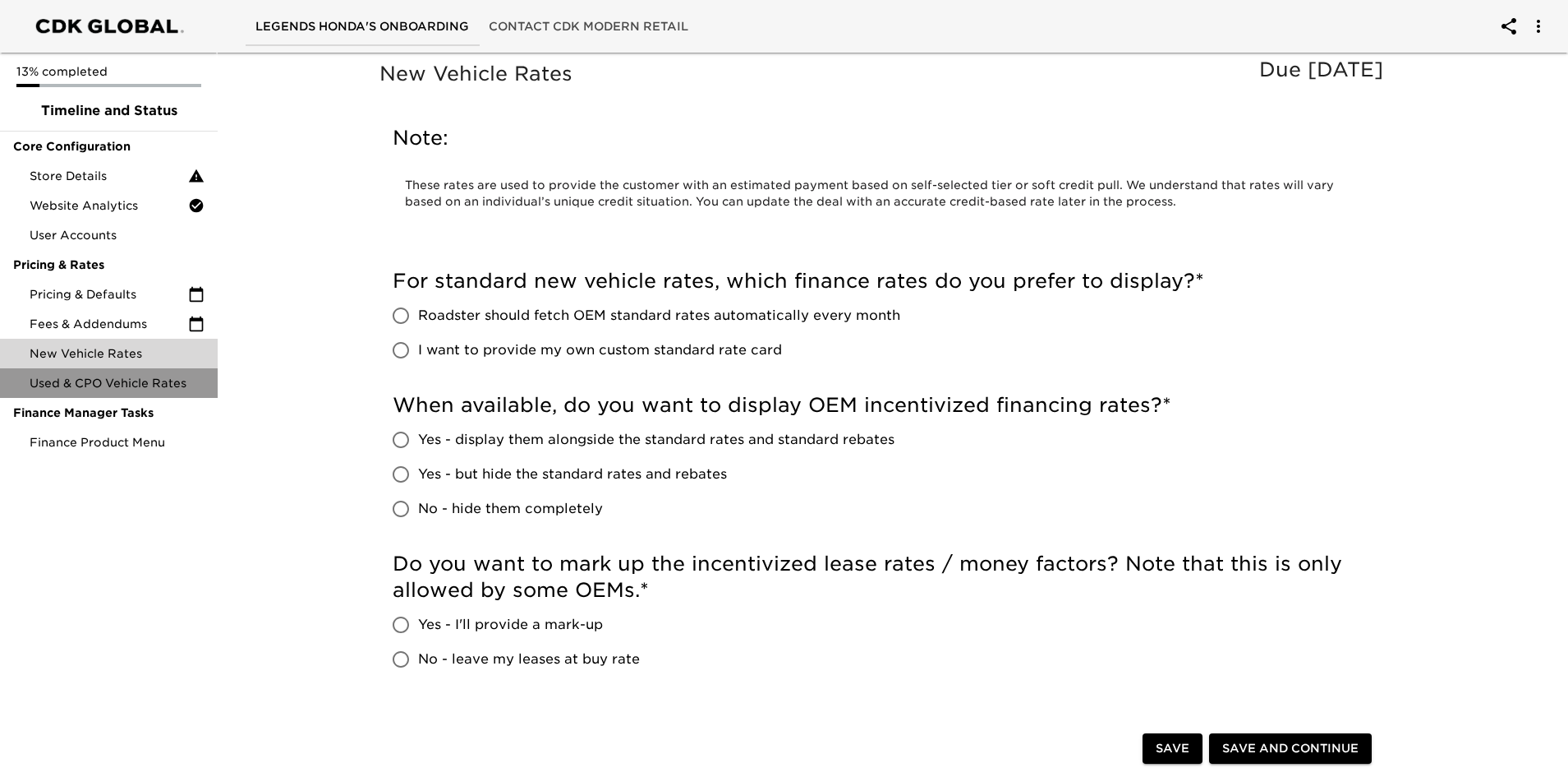
click at [74, 374] on span "Used & CPO Vehicle Rates" at bounding box center [117, 382] width 175 height 17
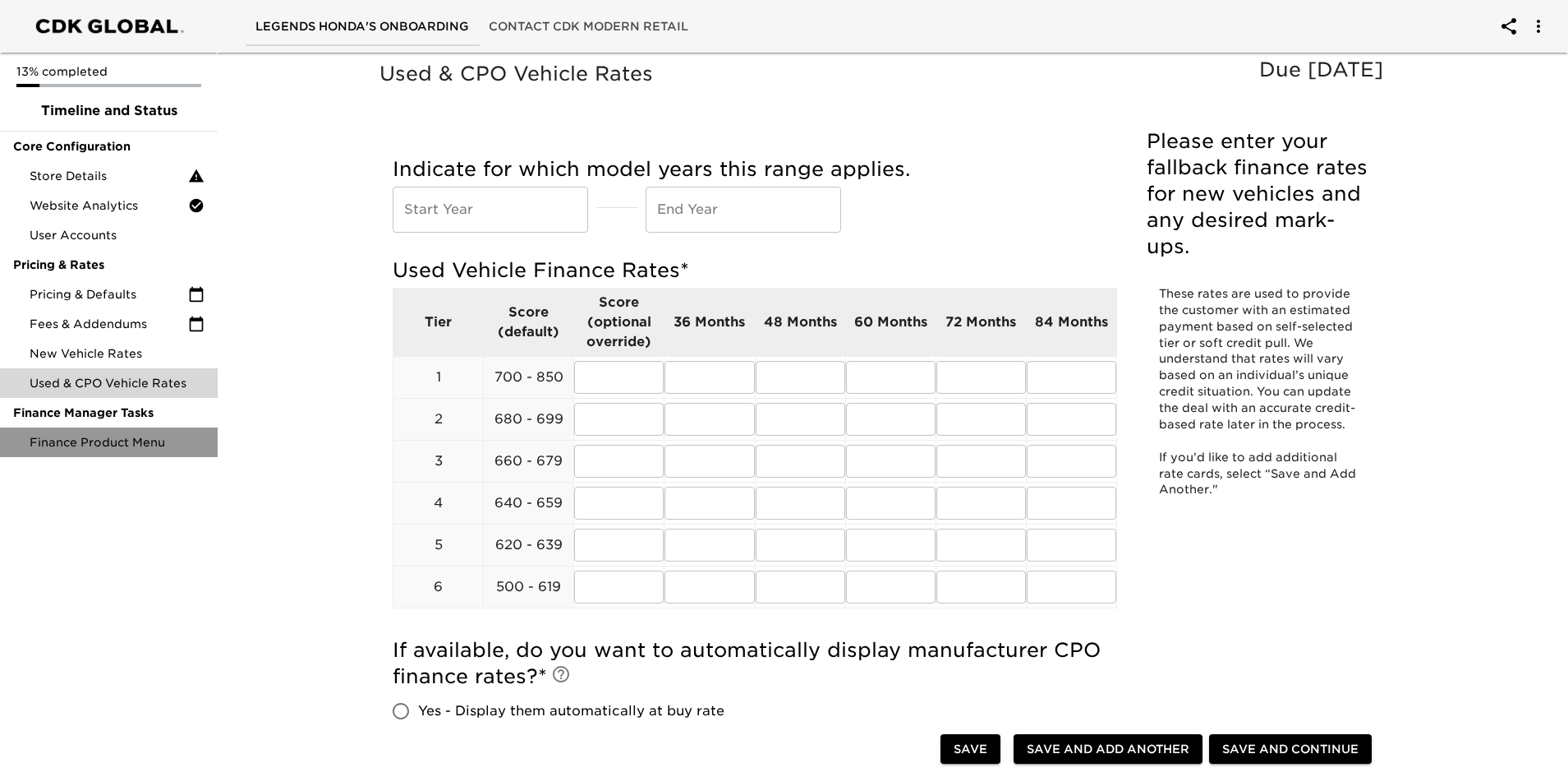
click at [75, 442] on span "Finance Product Menu" at bounding box center [117, 442] width 175 height 17
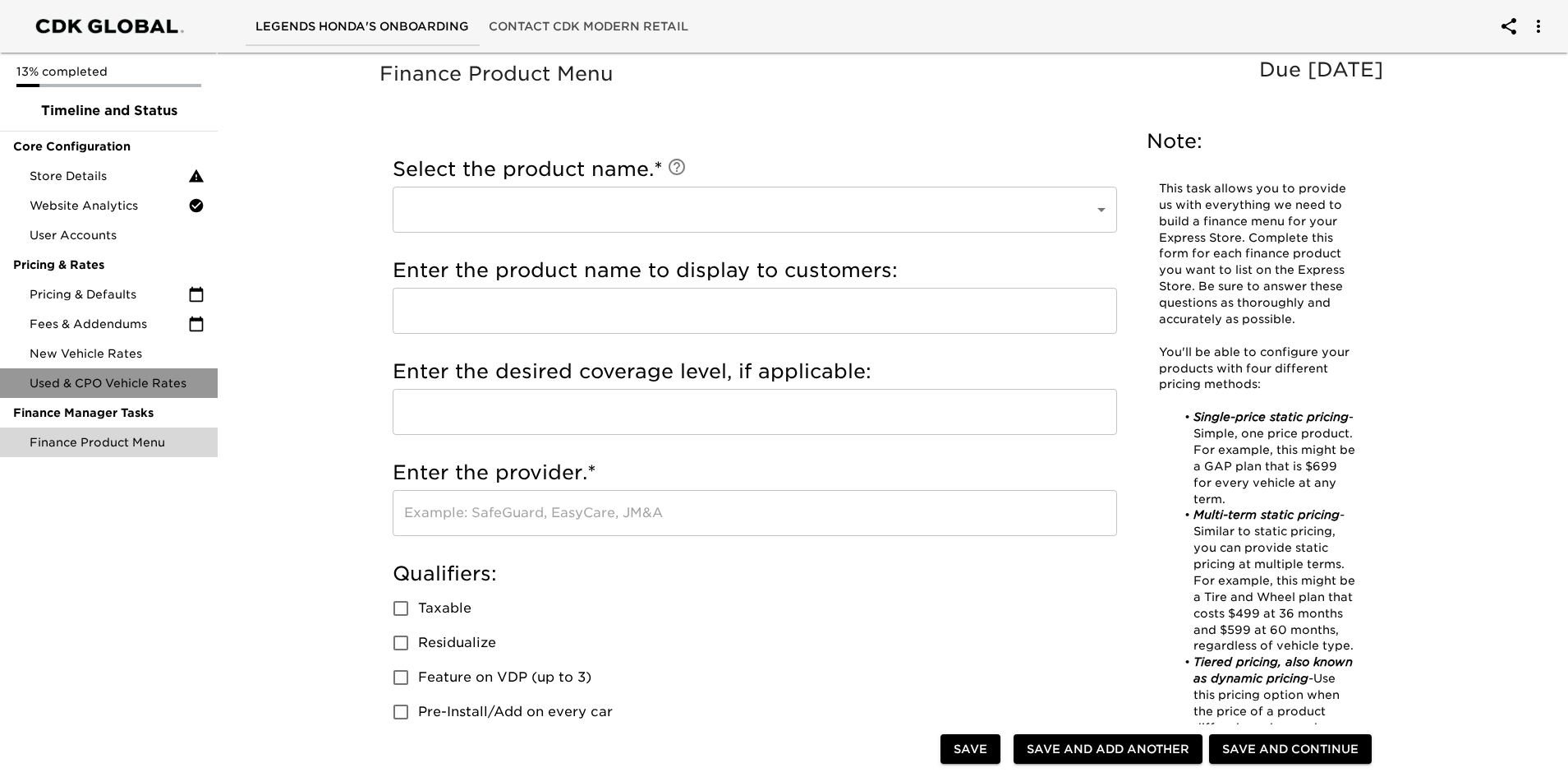
click at [116, 371] on div "Used & CPO Vehicle Rates" at bounding box center [108, 383] width 218 height 30
